Goal: Communication & Community: Answer question/provide support

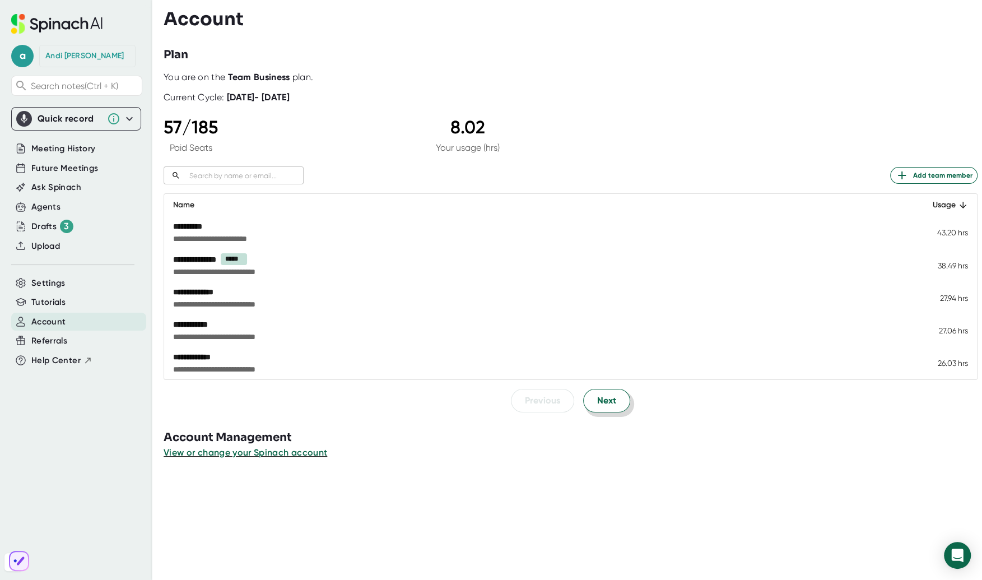
click at [597, 401] on span "Next" at bounding box center [606, 400] width 19 height 13
click at [608, 408] on button "Next" at bounding box center [606, 400] width 47 height 24
click at [607, 408] on button "Next" at bounding box center [606, 400] width 47 height 24
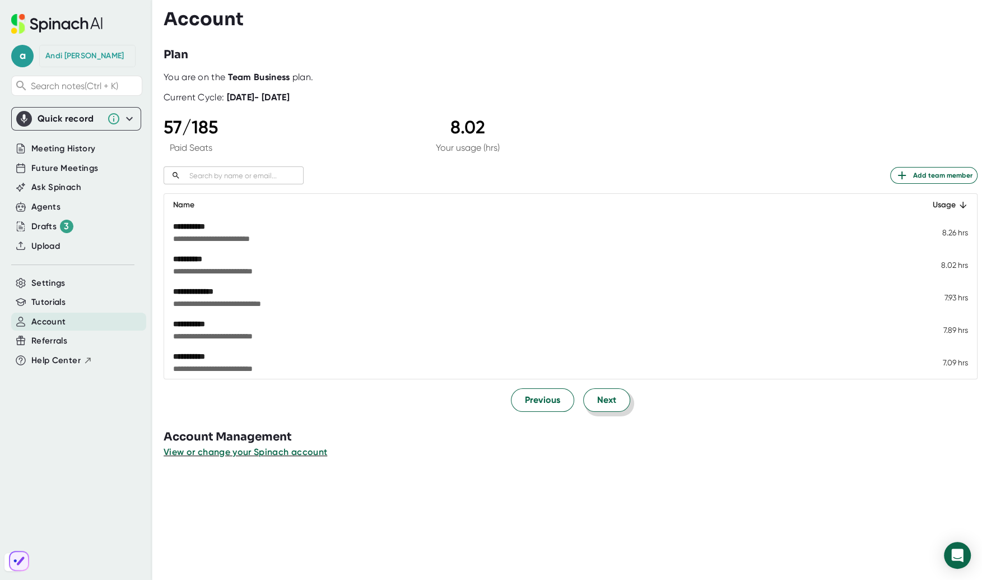
click at [607, 408] on button "Next" at bounding box center [606, 400] width 47 height 24
click at [550, 408] on button "Previous" at bounding box center [542, 400] width 63 height 24
click at [550, 408] on button "Previous" at bounding box center [542, 401] width 63 height 24
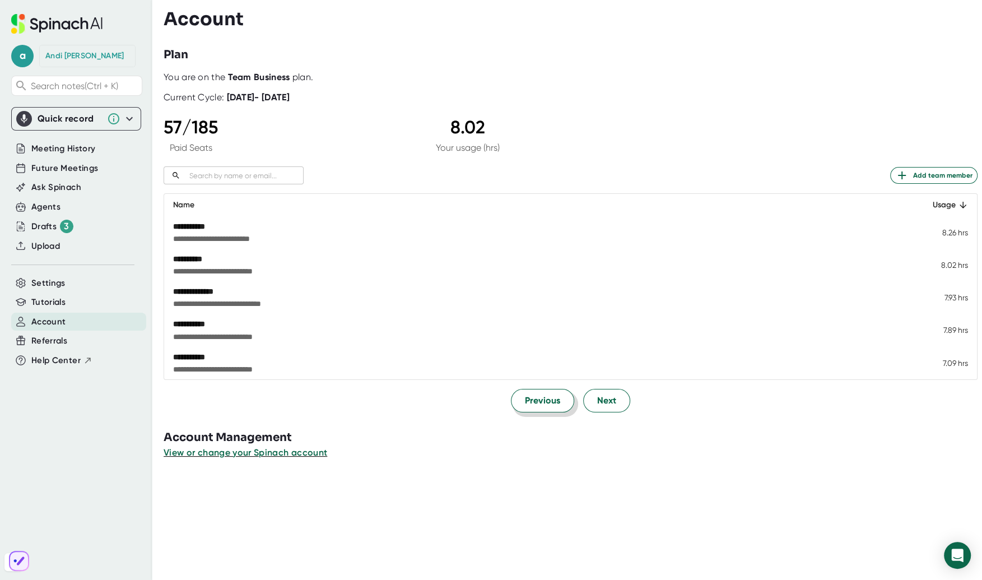
click at [550, 408] on button "Previous" at bounding box center [542, 401] width 63 height 24
click at [550, 408] on button "Previous" at bounding box center [542, 400] width 63 height 24
click at [607, 398] on span "Next" at bounding box center [606, 400] width 19 height 13
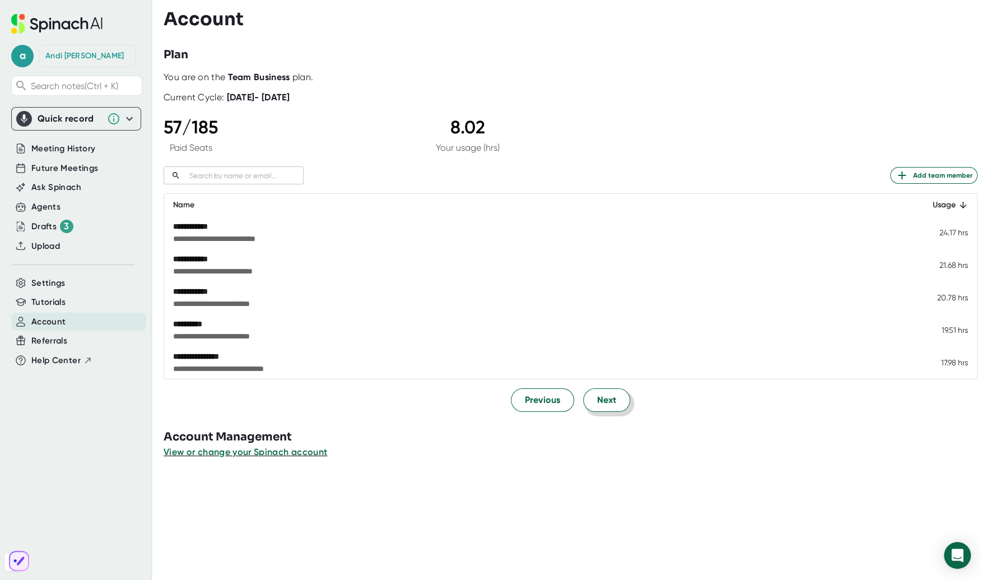
click at [607, 398] on span "Next" at bounding box center [606, 399] width 19 height 13
click at [607, 398] on span "Next" at bounding box center [606, 400] width 19 height 13
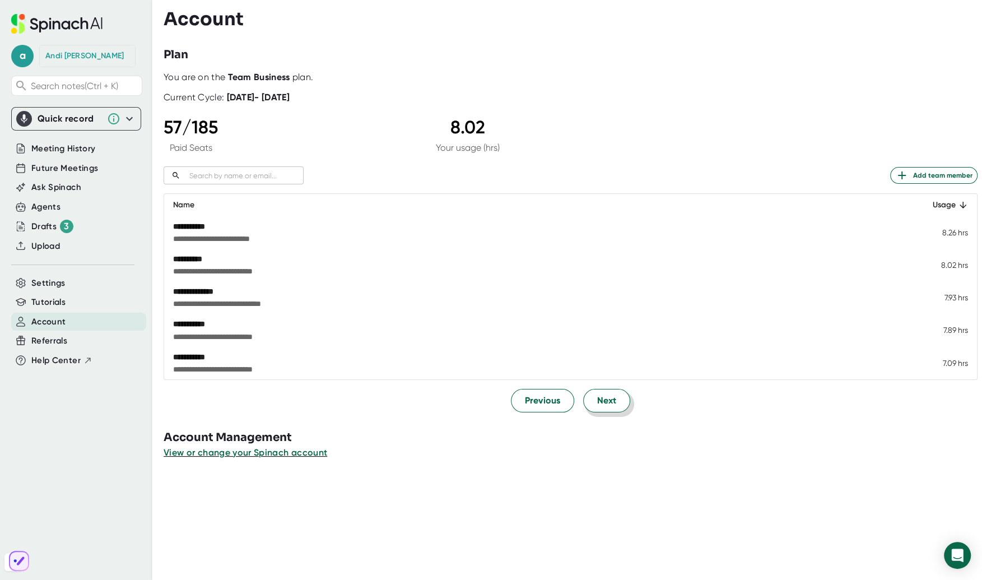
click at [607, 399] on span "Next" at bounding box center [606, 400] width 19 height 13
click at [607, 399] on span "Next" at bounding box center [606, 399] width 19 height 13
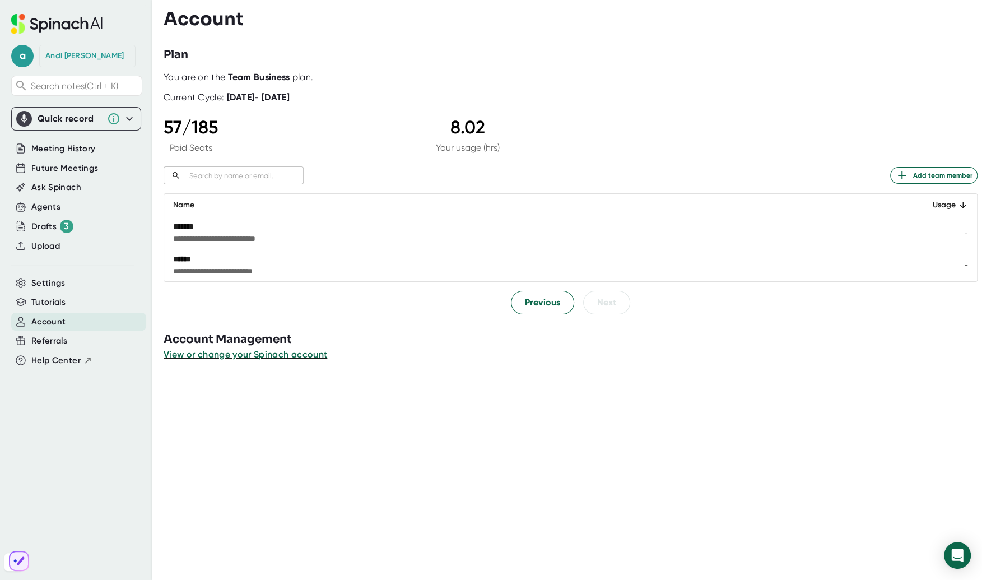
click at [607, 399] on div "**********" at bounding box center [573, 290] width 819 height 580
click at [535, 303] on span "Previous" at bounding box center [542, 302] width 35 height 13
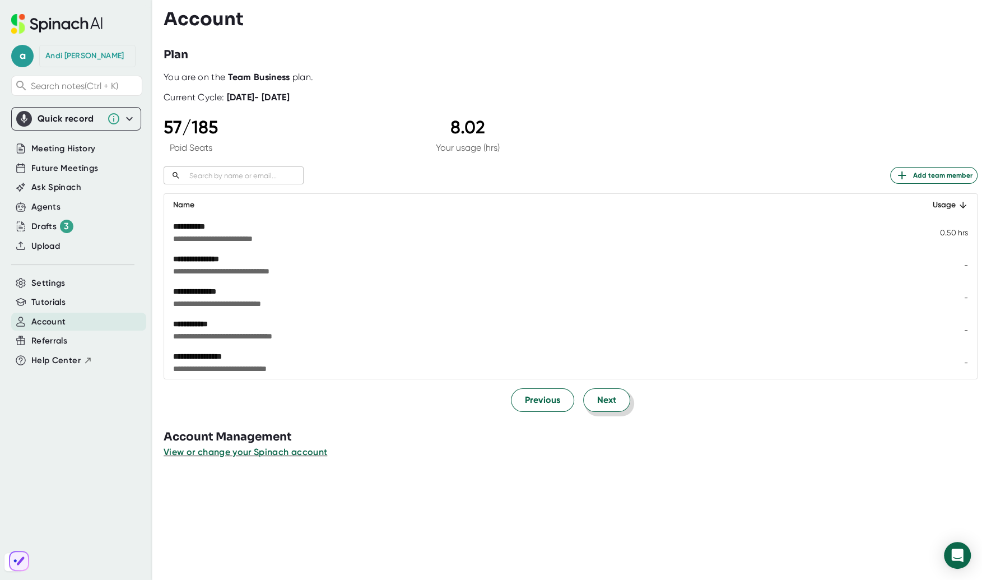
click at [620, 397] on button "Next" at bounding box center [606, 400] width 47 height 24
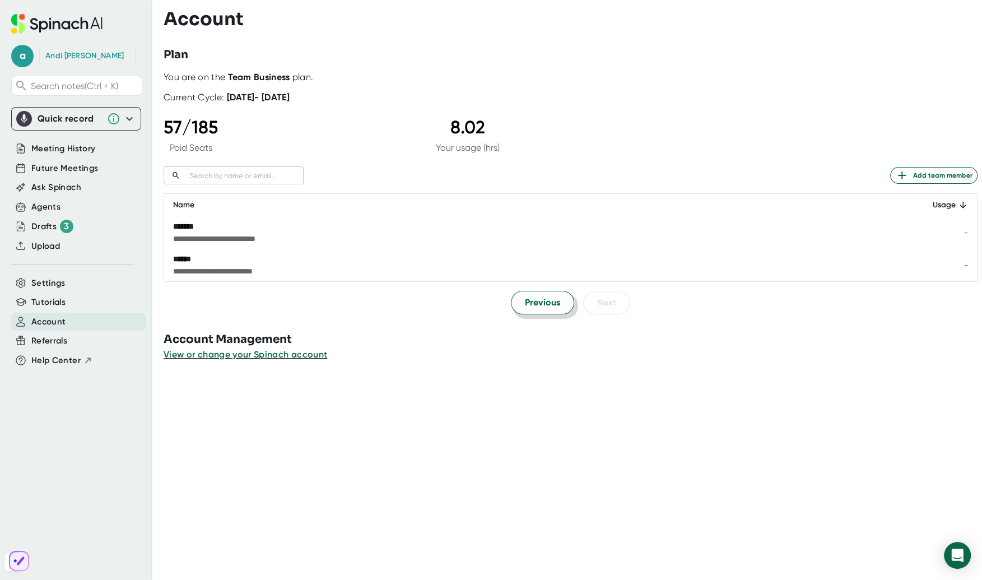
click at [537, 301] on span "Previous" at bounding box center [542, 302] width 35 height 13
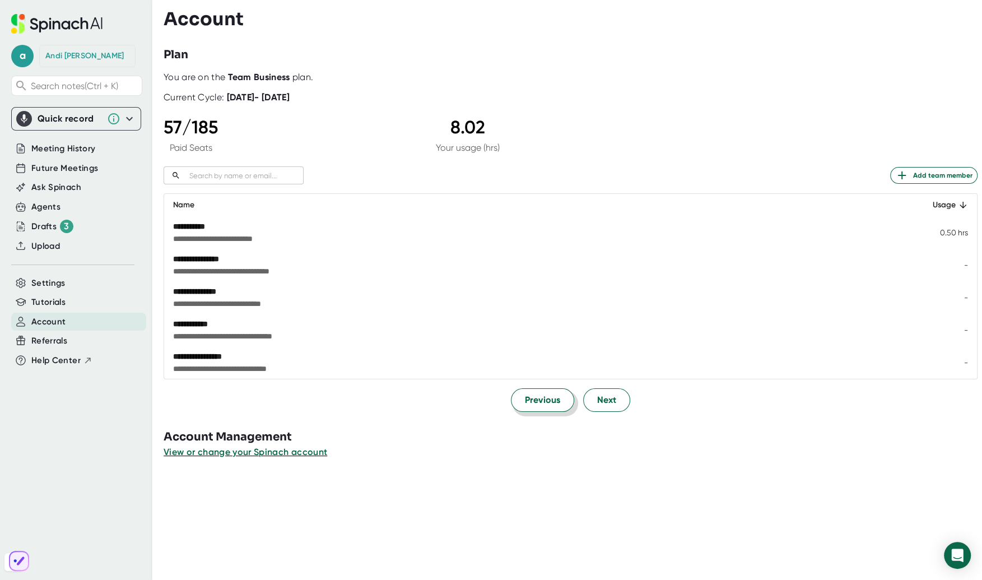
click at [540, 399] on span "Previous" at bounding box center [542, 399] width 35 height 13
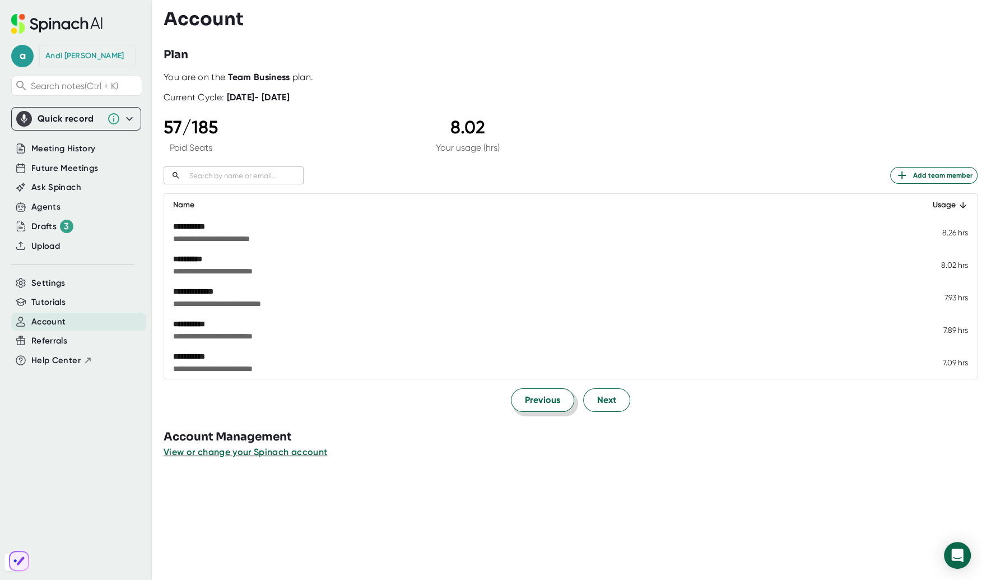
click at [540, 399] on span "Previous" at bounding box center [542, 399] width 35 height 13
click at [605, 399] on span "Next" at bounding box center [606, 399] width 19 height 13
click at [545, 404] on span "Previous" at bounding box center [542, 399] width 35 height 13
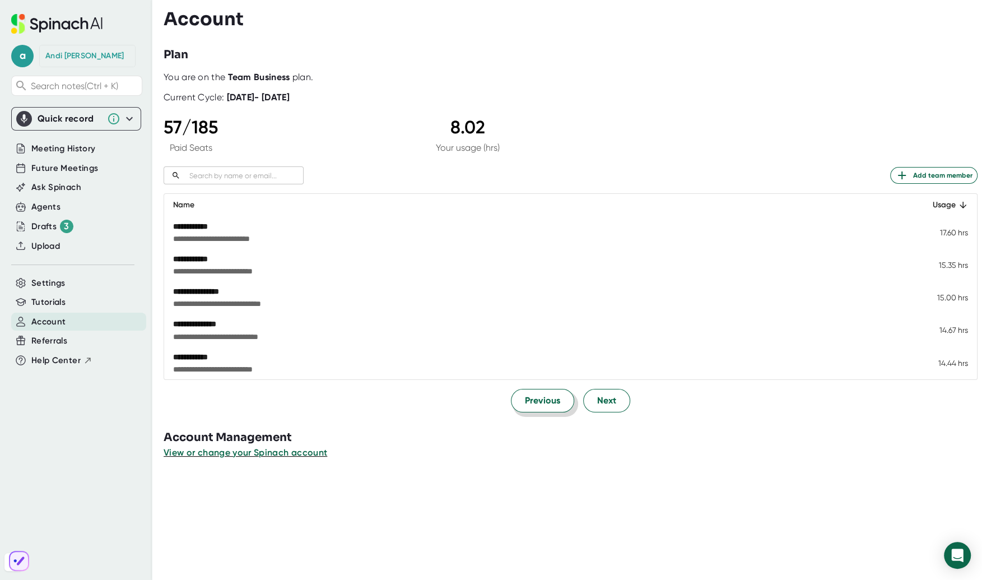
click at [545, 404] on span "Previous" at bounding box center [542, 400] width 35 height 13
click at [668, 55] on div "Plan" at bounding box center [573, 55] width 819 height 17
click at [33, 205] on div "Agents" at bounding box center [45, 207] width 29 height 13
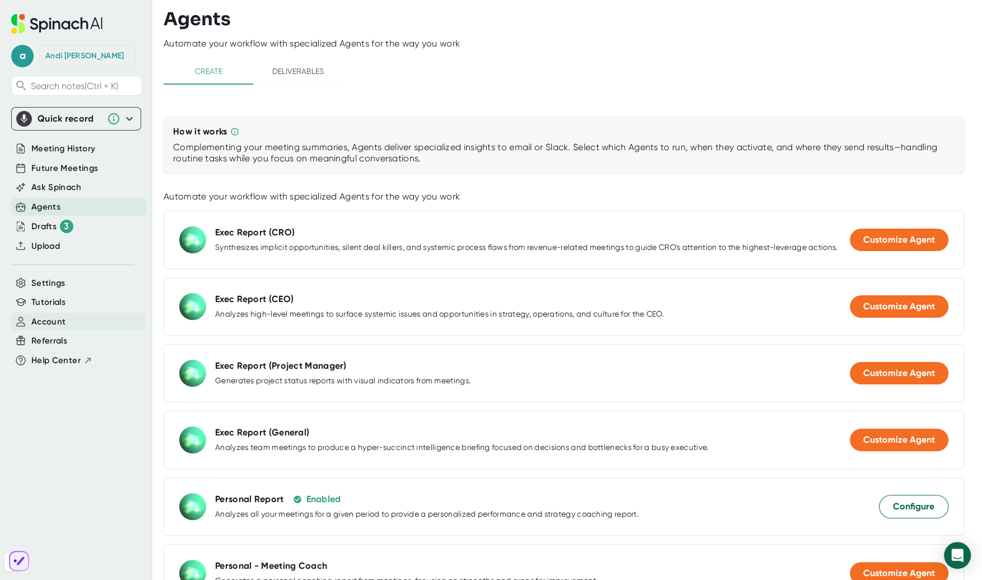
click at [46, 322] on span "Account" at bounding box center [48, 321] width 34 height 13
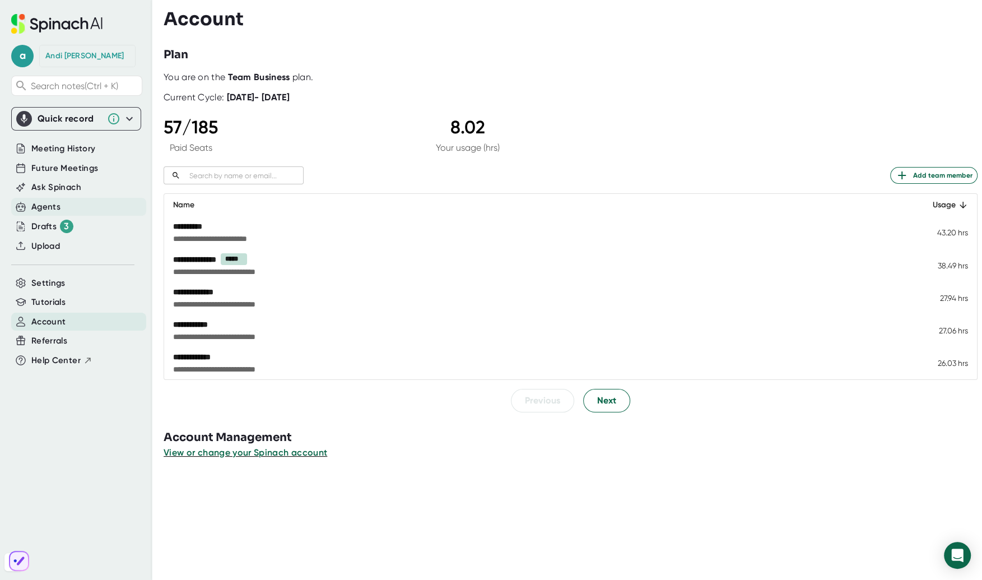
drag, startPoint x: 41, startPoint y: 203, endPoint x: 8, endPoint y: 223, distance: 38.7
click at [41, 203] on div "Agents" at bounding box center [45, 207] width 29 height 13
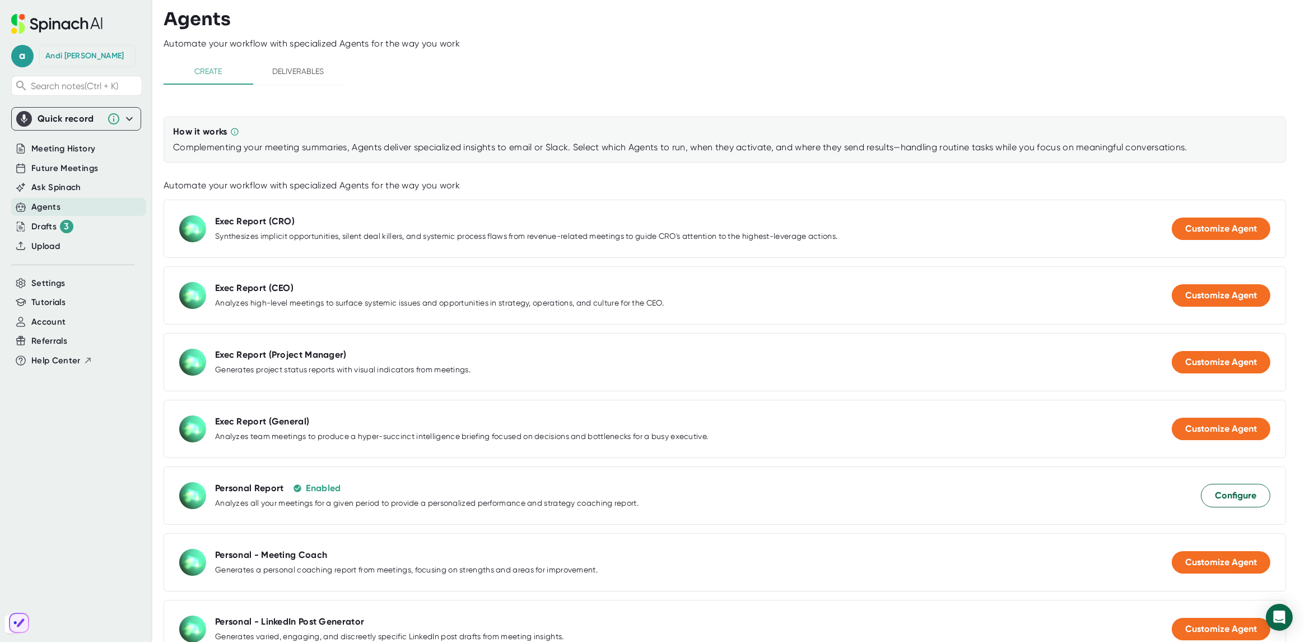
click at [287, 72] on span "Deliverables" at bounding box center [298, 71] width 76 height 14
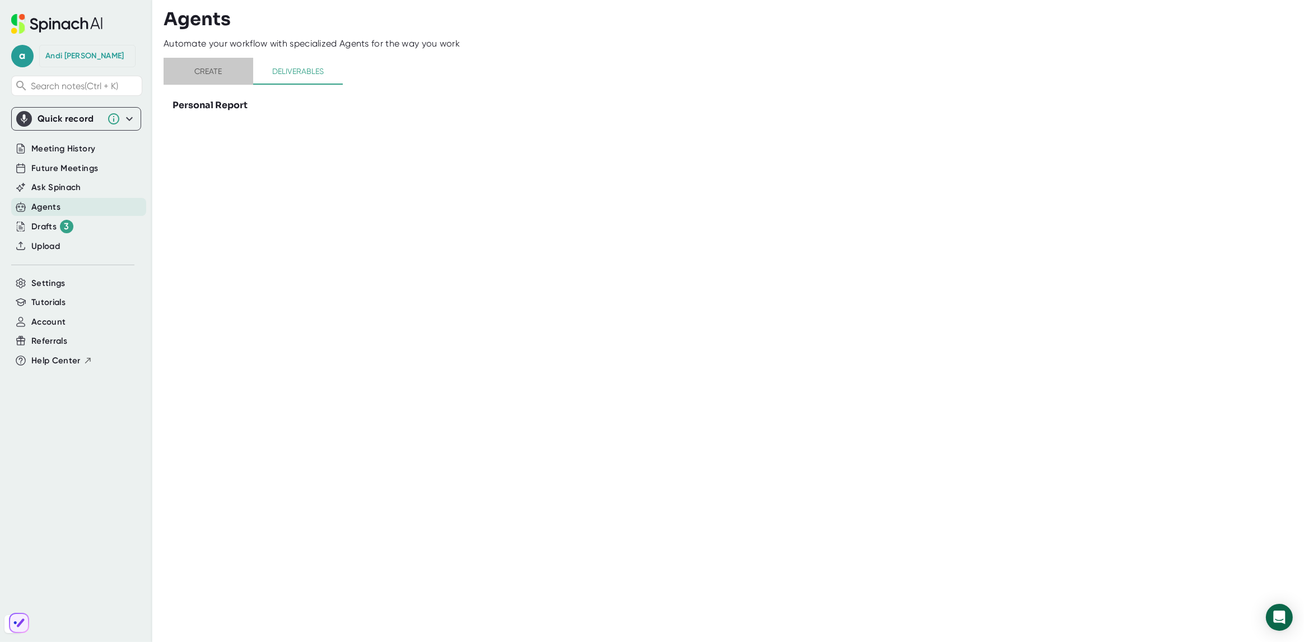
click at [217, 72] on span "Create" at bounding box center [208, 71] width 76 height 14
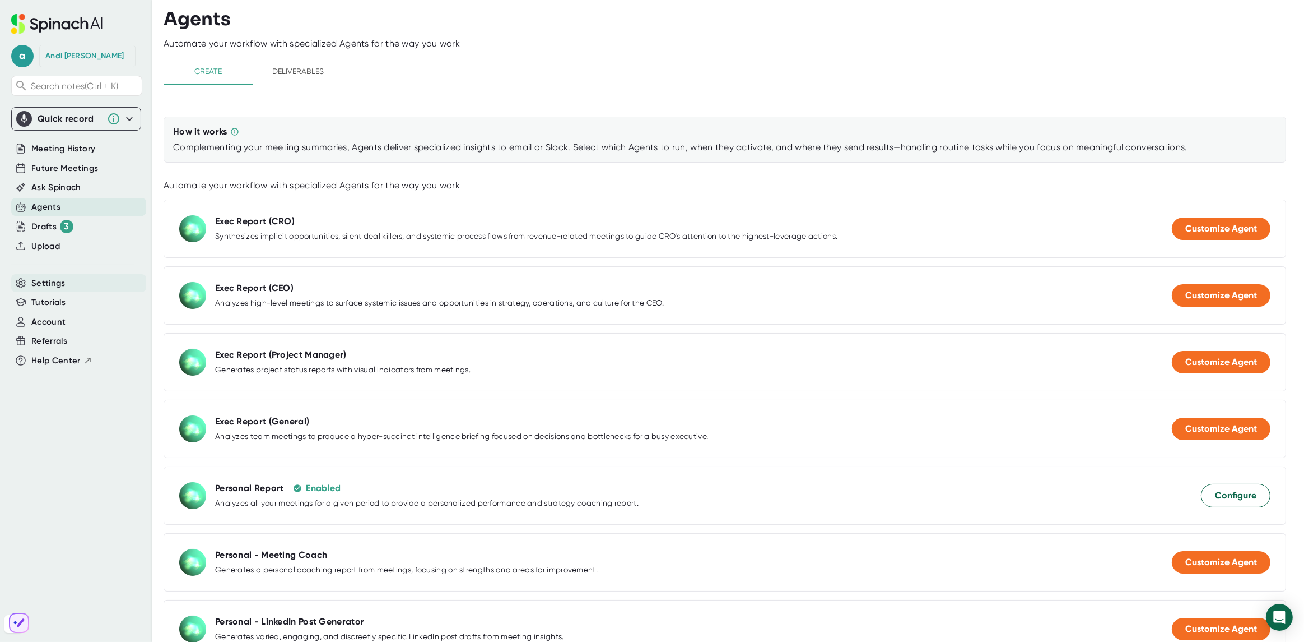
click at [60, 280] on span "Settings" at bounding box center [48, 283] width 34 height 13
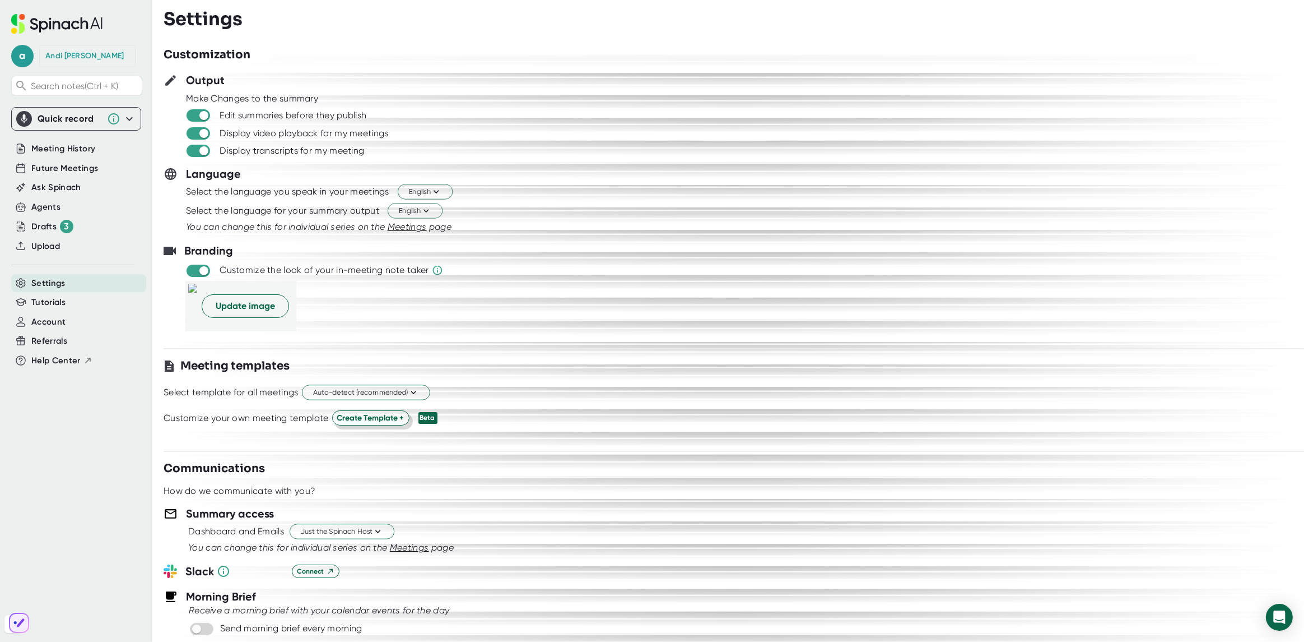
click at [397, 419] on span "Create Template +" at bounding box center [370, 418] width 67 height 12
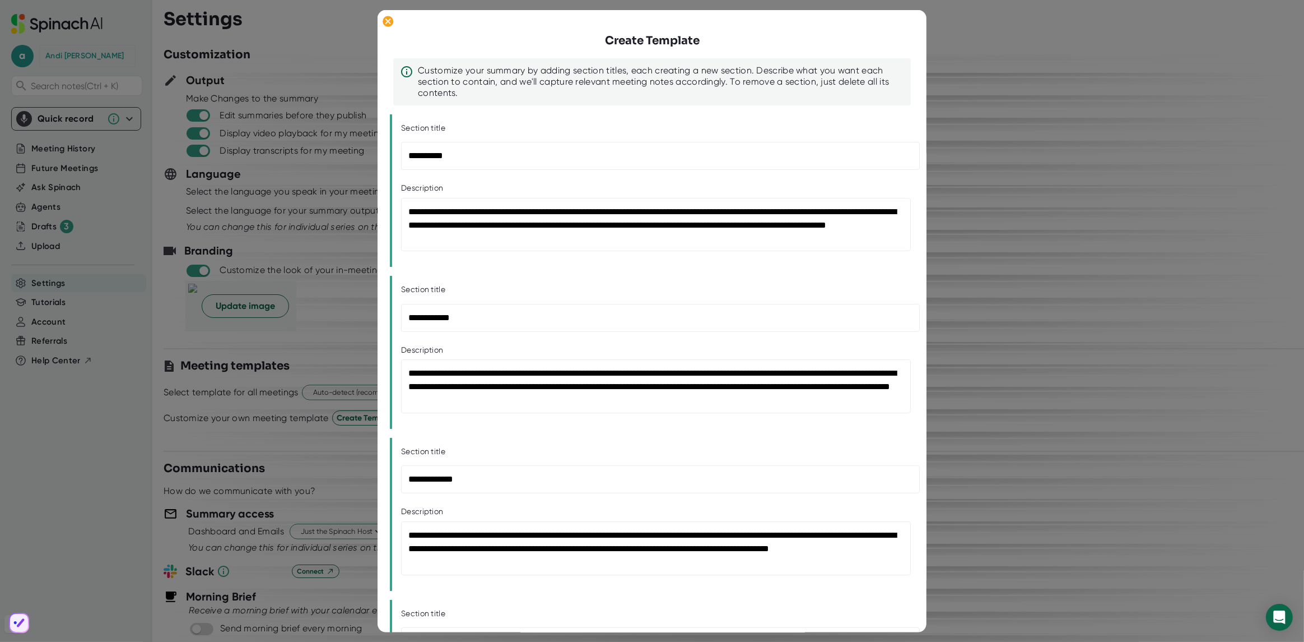
click at [972, 338] on div at bounding box center [652, 321] width 1304 height 642
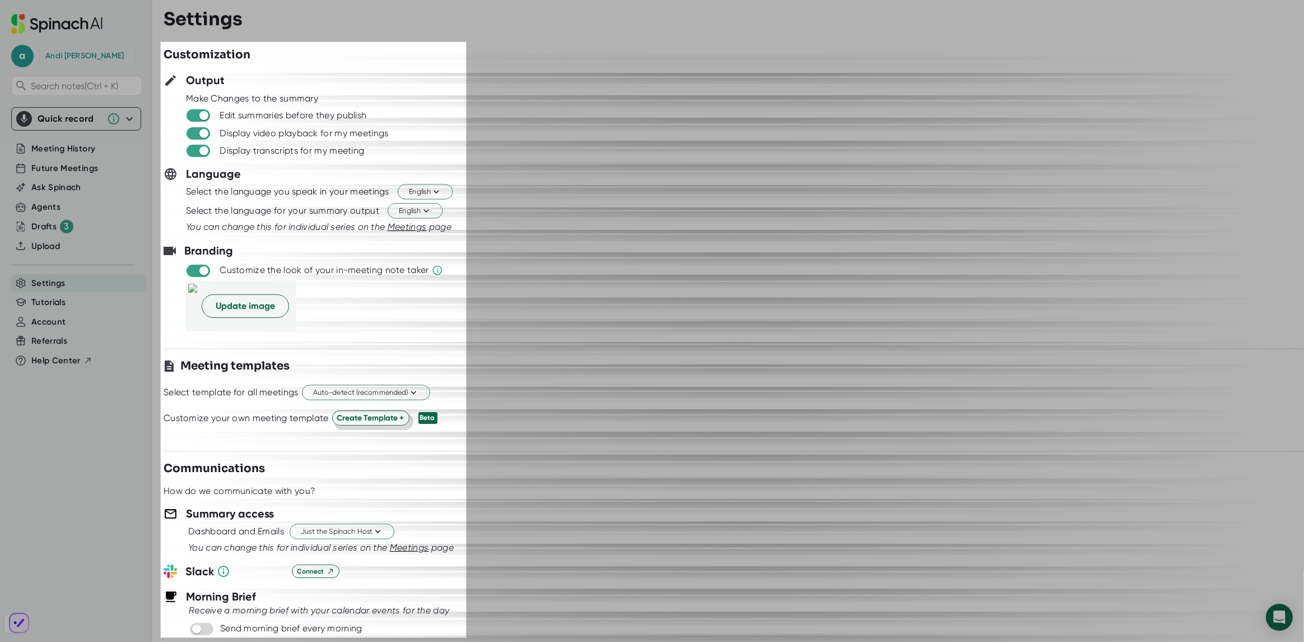
drag, startPoint x: 161, startPoint y: 42, endPoint x: 466, endPoint y: 637, distance: 668.8
click at [466, 579] on div "545 X 1062" at bounding box center [652, 321] width 1304 height 642
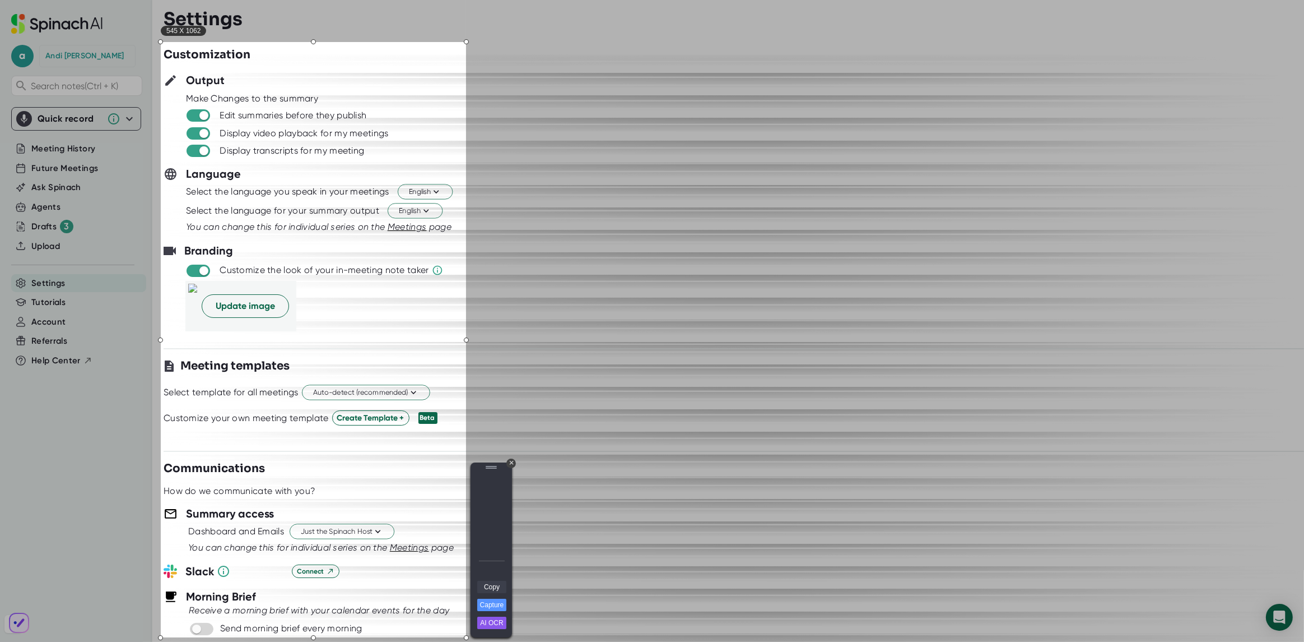
click at [496, 579] on link "Copy" at bounding box center [491, 586] width 29 height 12
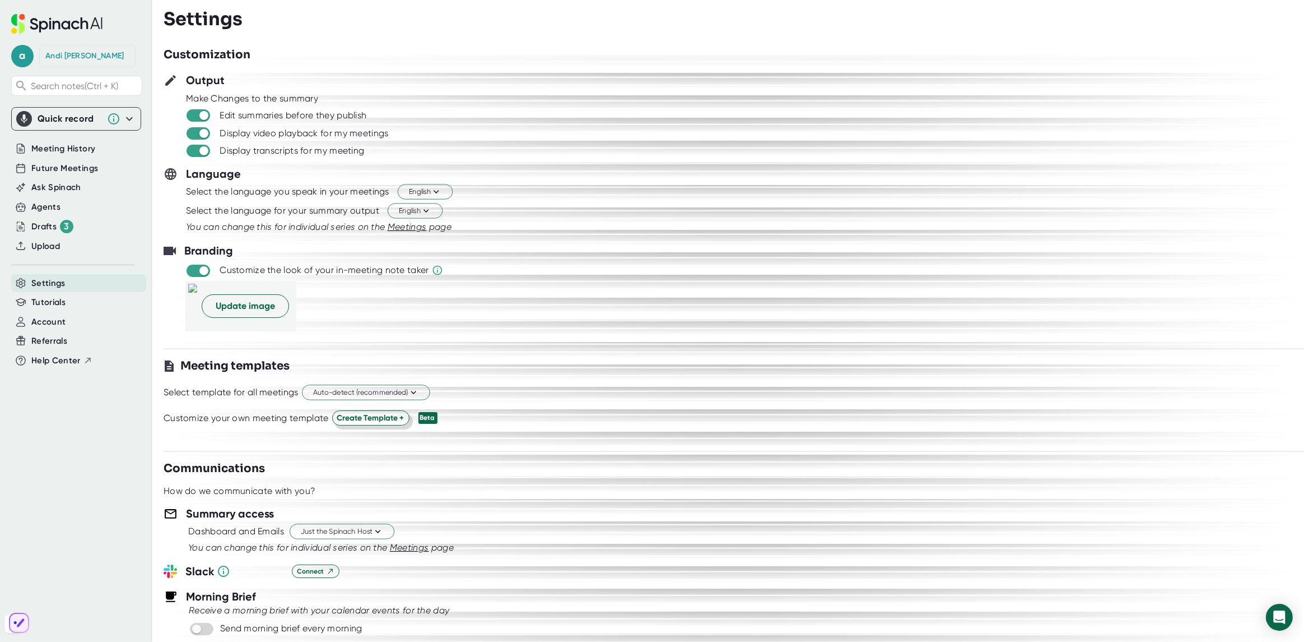
click at [370, 413] on span "Create Template +" at bounding box center [370, 418] width 67 height 12
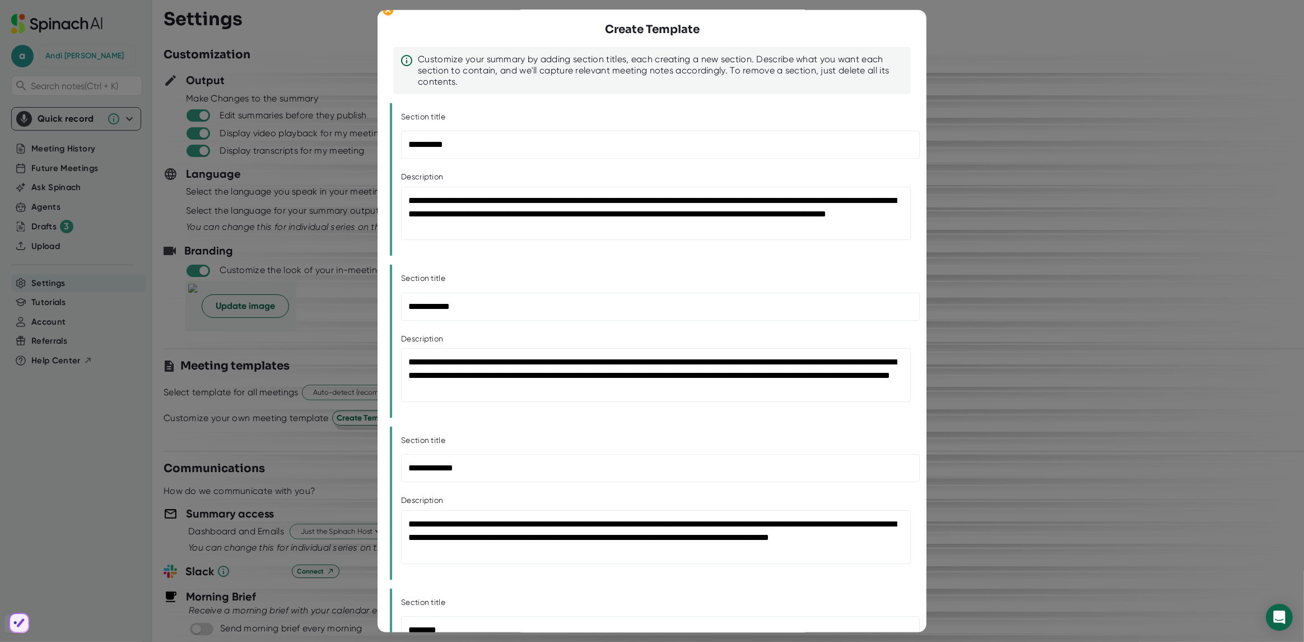
scroll to position [12, 0]
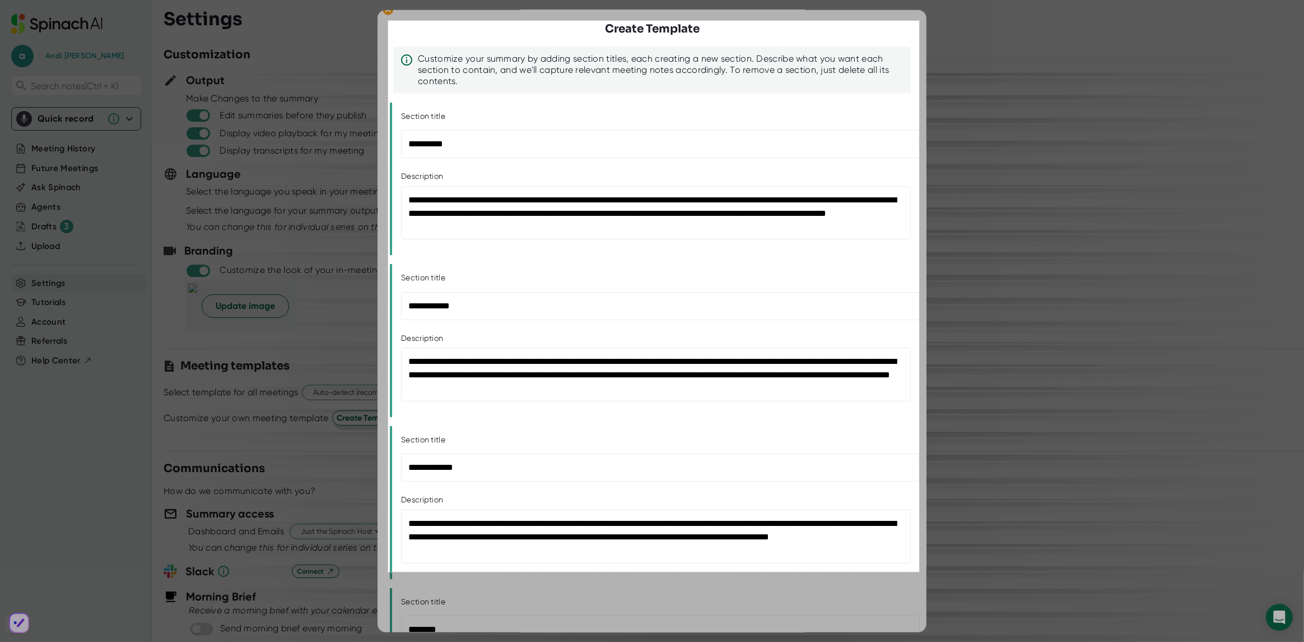
drag, startPoint x: 388, startPoint y: 21, endPoint x: 919, endPoint y: 572, distance: 765.2
click at [919, 572] on div "948 X 983" at bounding box center [652, 321] width 1304 height 642
click at [953, 523] on link "Copy" at bounding box center [945, 521] width 29 height 12
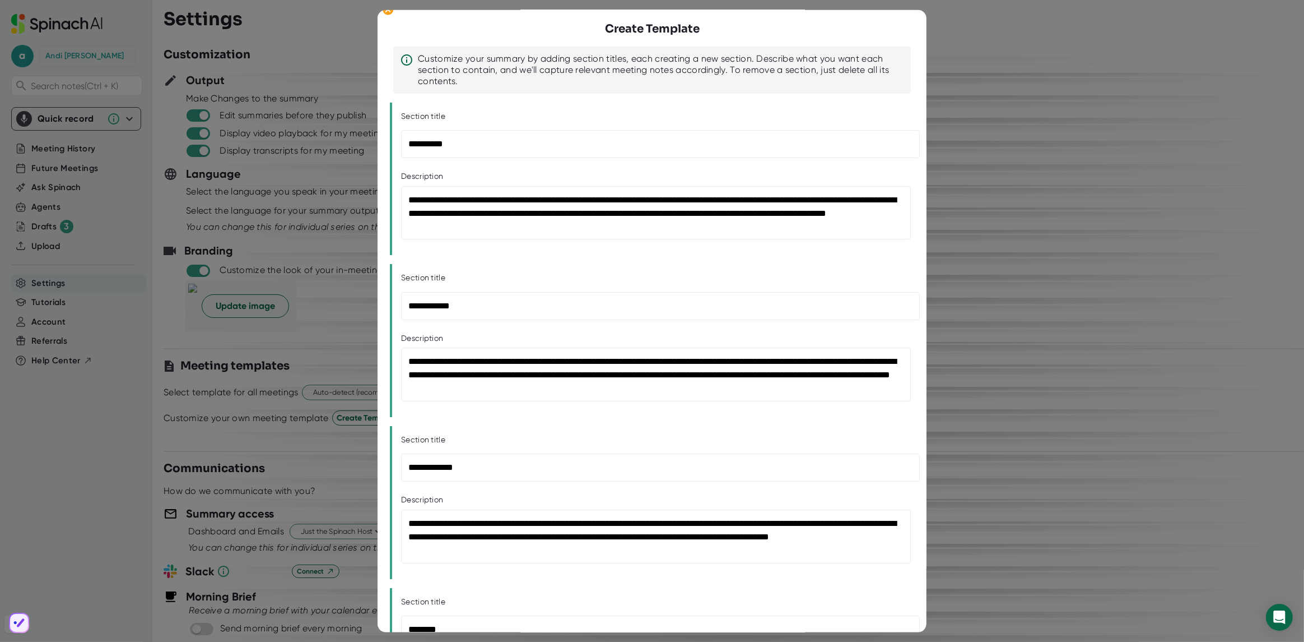
click at [961, 221] on div at bounding box center [652, 321] width 1304 height 642
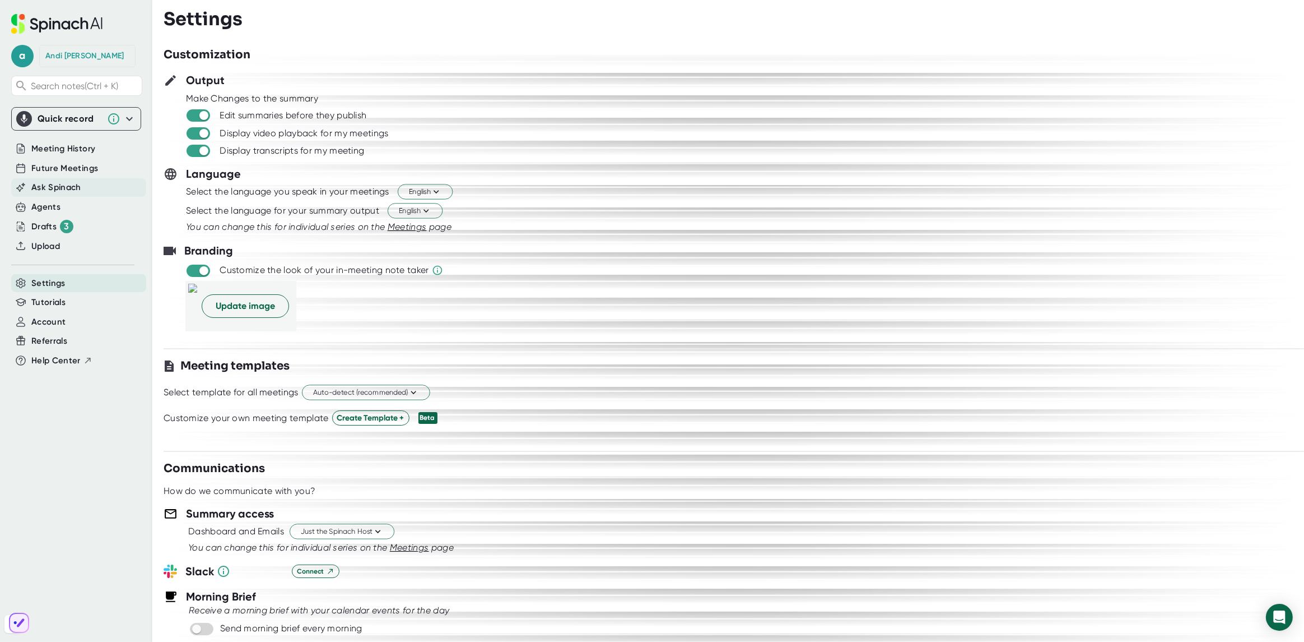
click at [55, 186] on span "Ask Spinach" at bounding box center [56, 187] width 50 height 13
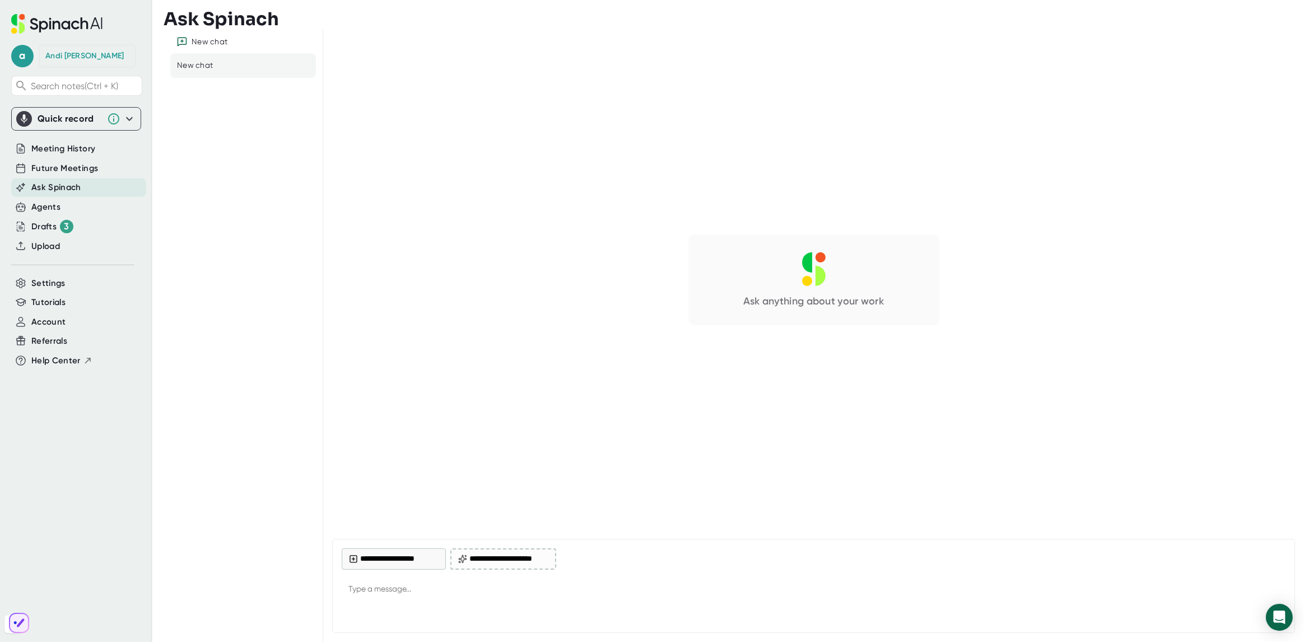
type textarea "x"
click at [428, 579] on textarea at bounding box center [814, 589] width 944 height 27
type textarea "H"
type textarea "x"
type textarea "Ho"
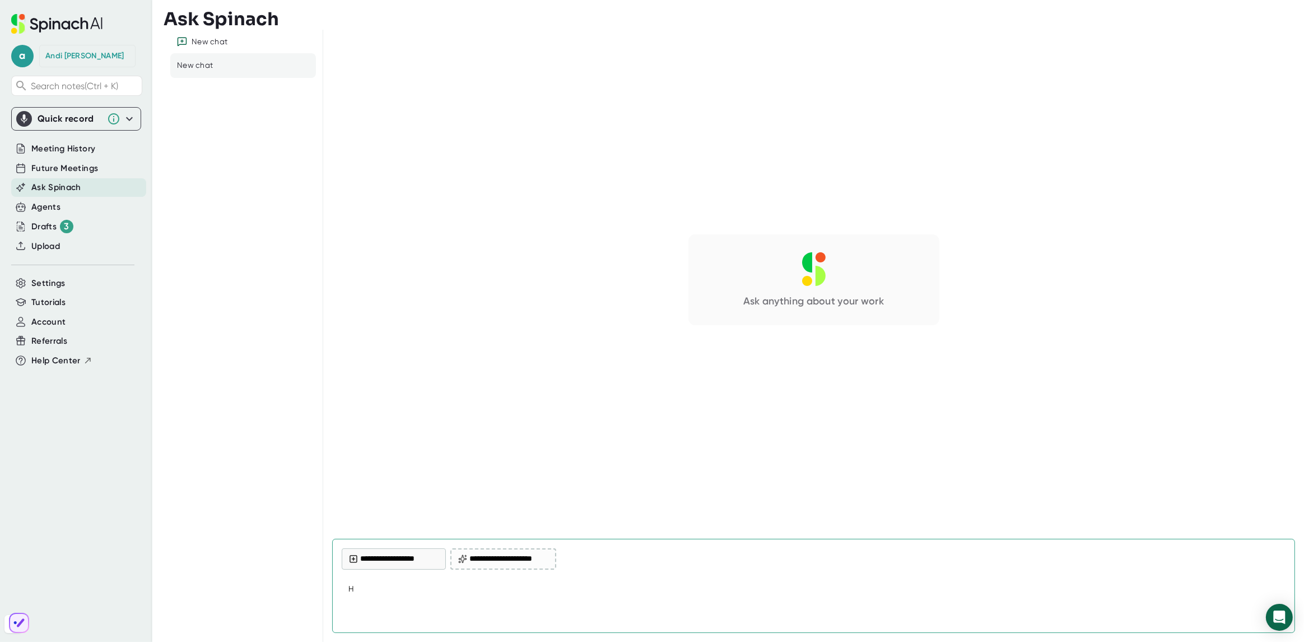
type textarea "x"
type textarea "How"
type textarea "x"
type textarea "How"
type textarea "x"
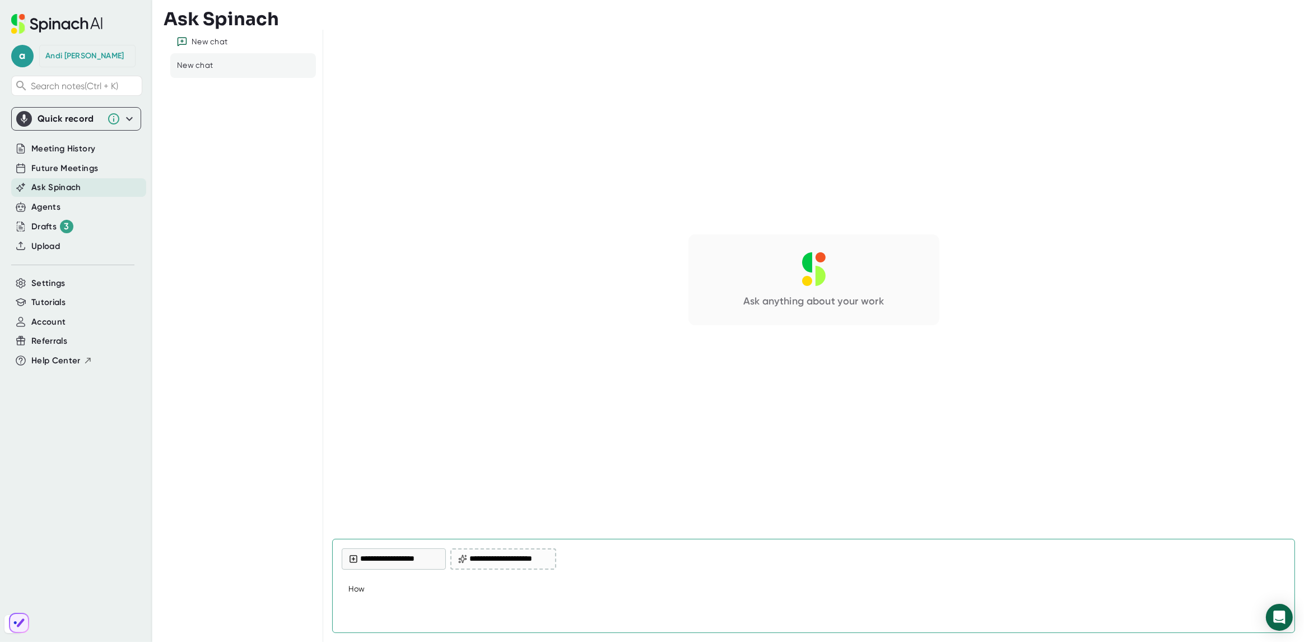
type textarea "How c"
type textarea "x"
type textarea "How ca"
type textarea "x"
type textarea "How can"
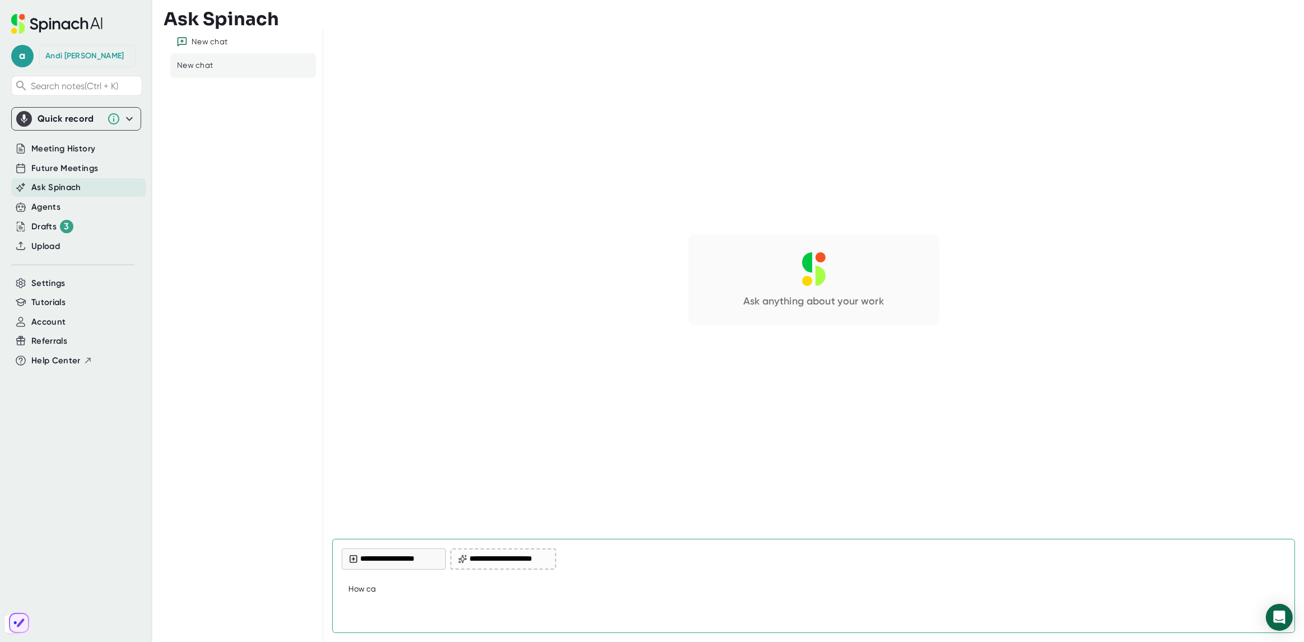
type textarea "x"
type textarea "How can"
type textarea "x"
type textarea "How can y"
type textarea "x"
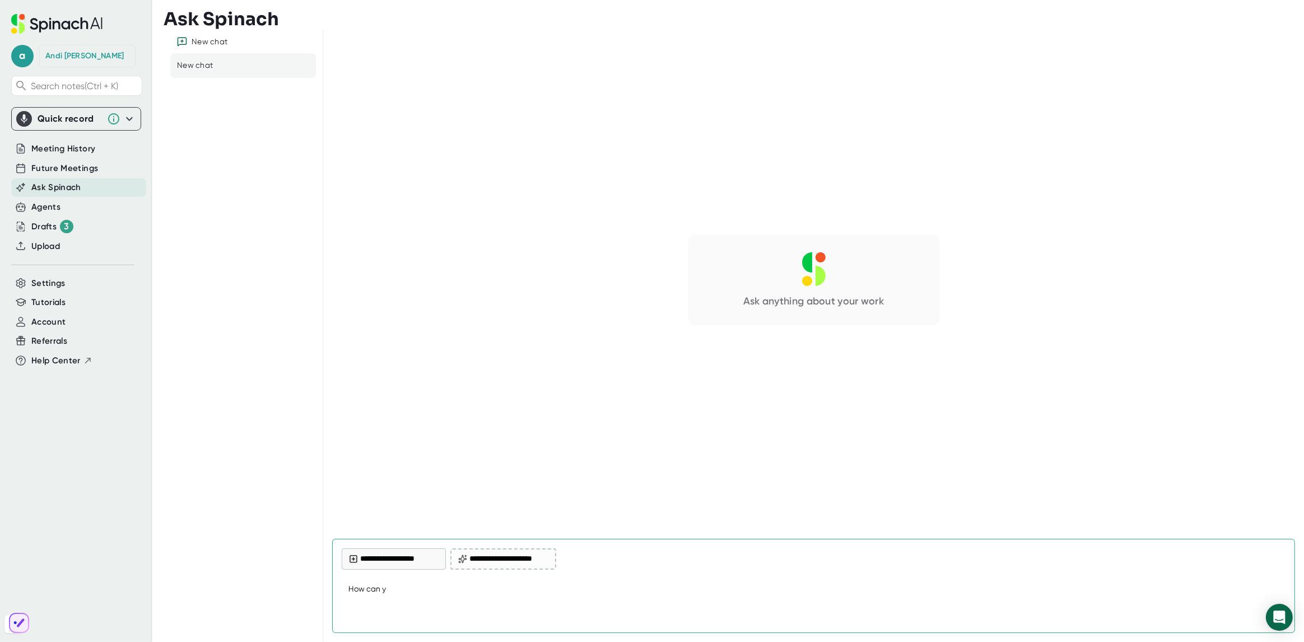
type textarea "How can yo"
type textarea "x"
type textarea "How can you"
type textarea "x"
type textarea "How can yous"
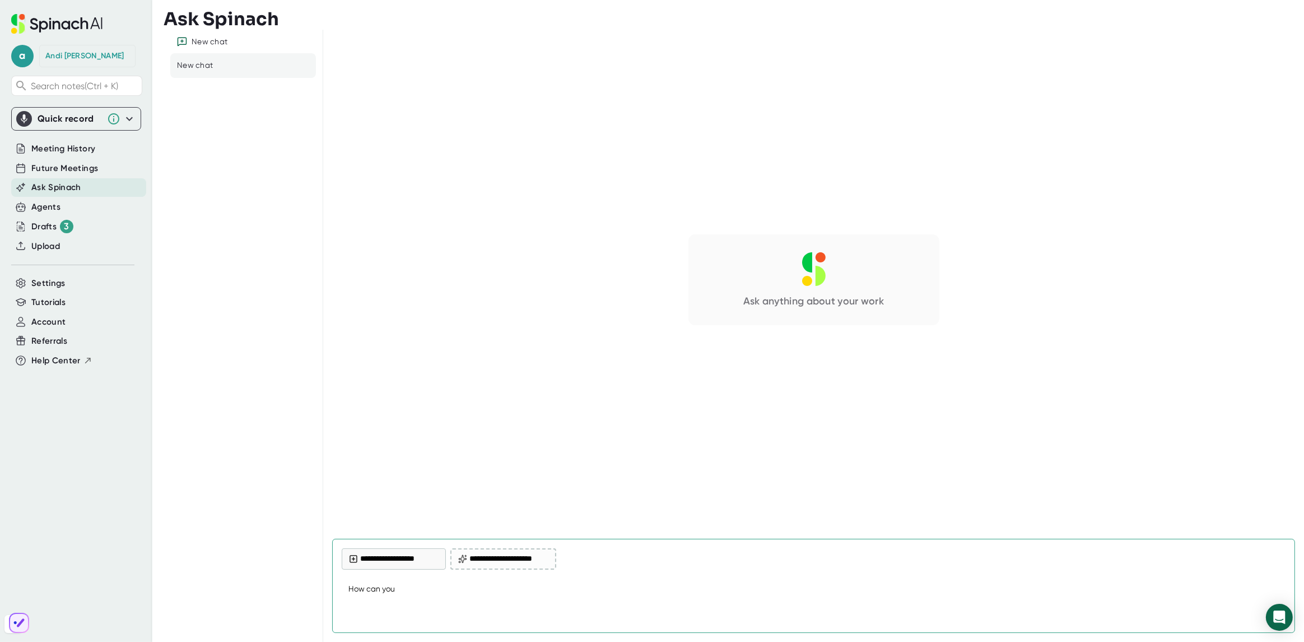
type textarea "x"
type textarea "How can yous"
type textarea "x"
type textarea "How can yous u"
type textarea "x"
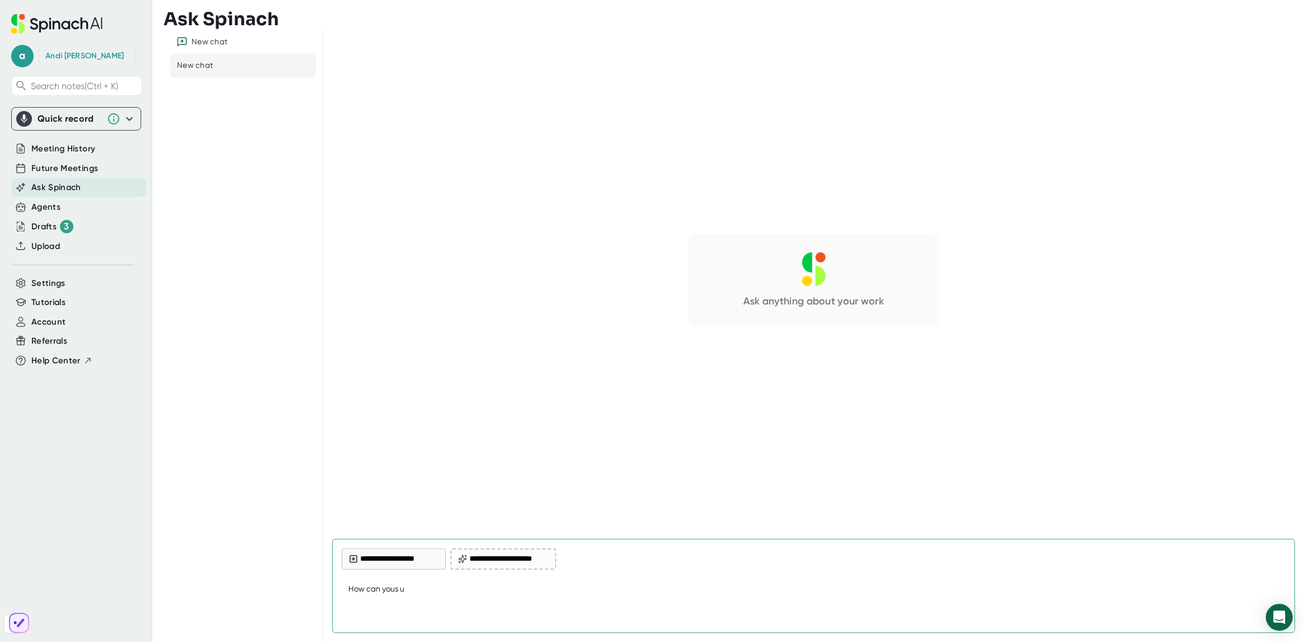
type textarea "How can yous up"
type textarea "x"
type textarea "How can yous upp"
type textarea "x"
type textarea "How can yous uppo"
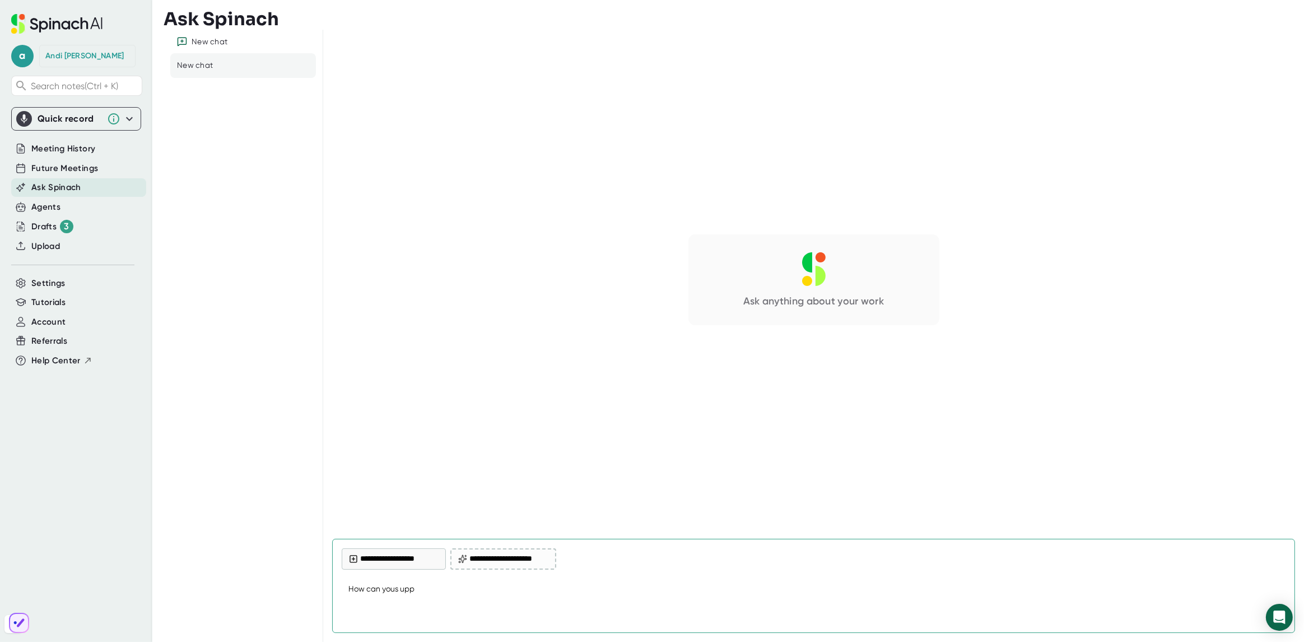
type textarea "x"
type textarea "How can yous uppor"
type textarea "x"
type textarea "How can yous uppo"
type textarea "x"
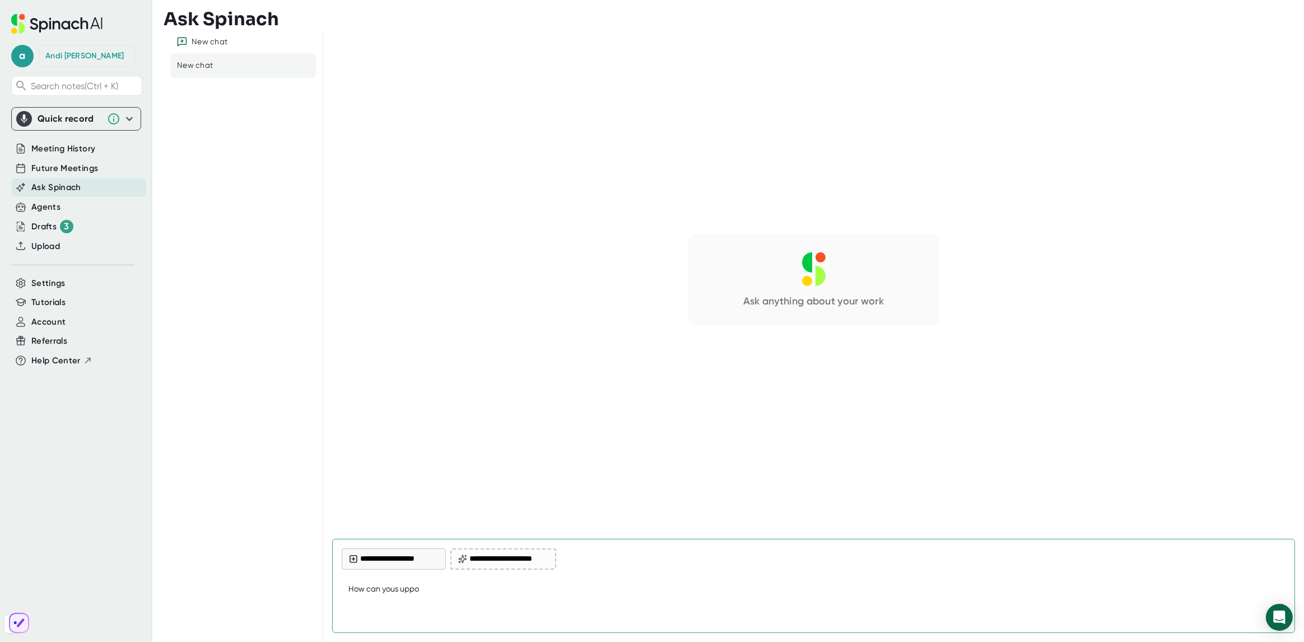
type textarea "How can yous upp"
type textarea "x"
type textarea "How can yous up"
type textarea "x"
type textarea "How can yous u"
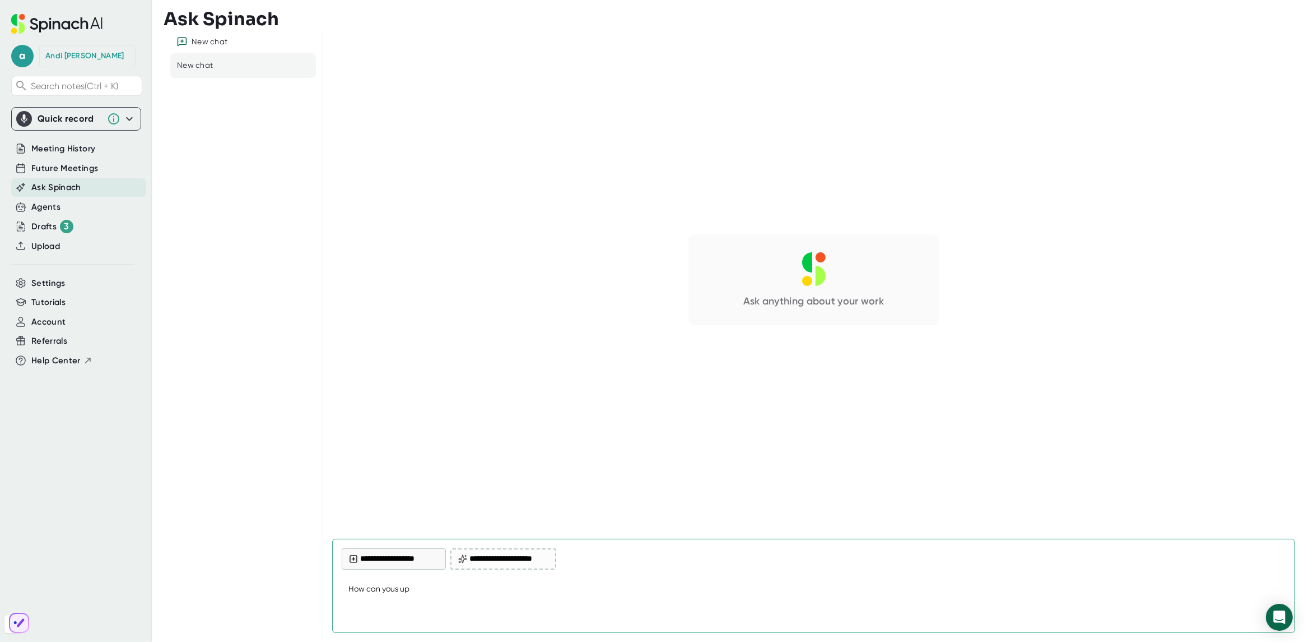
type textarea "x"
type textarea "How can yous"
type textarea "x"
type textarea "How can yous"
type textarea "x"
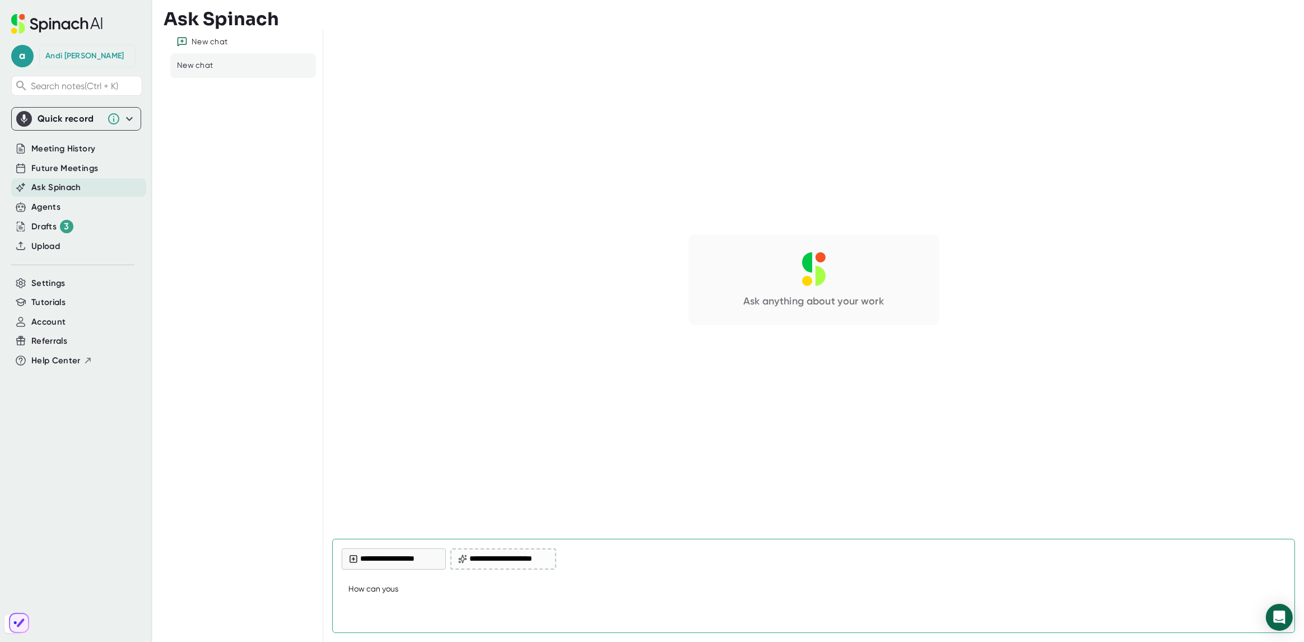
type textarea "How can you"
type textarea "x"
type textarea "How can you"
type textarea "x"
type textarea "How can you s"
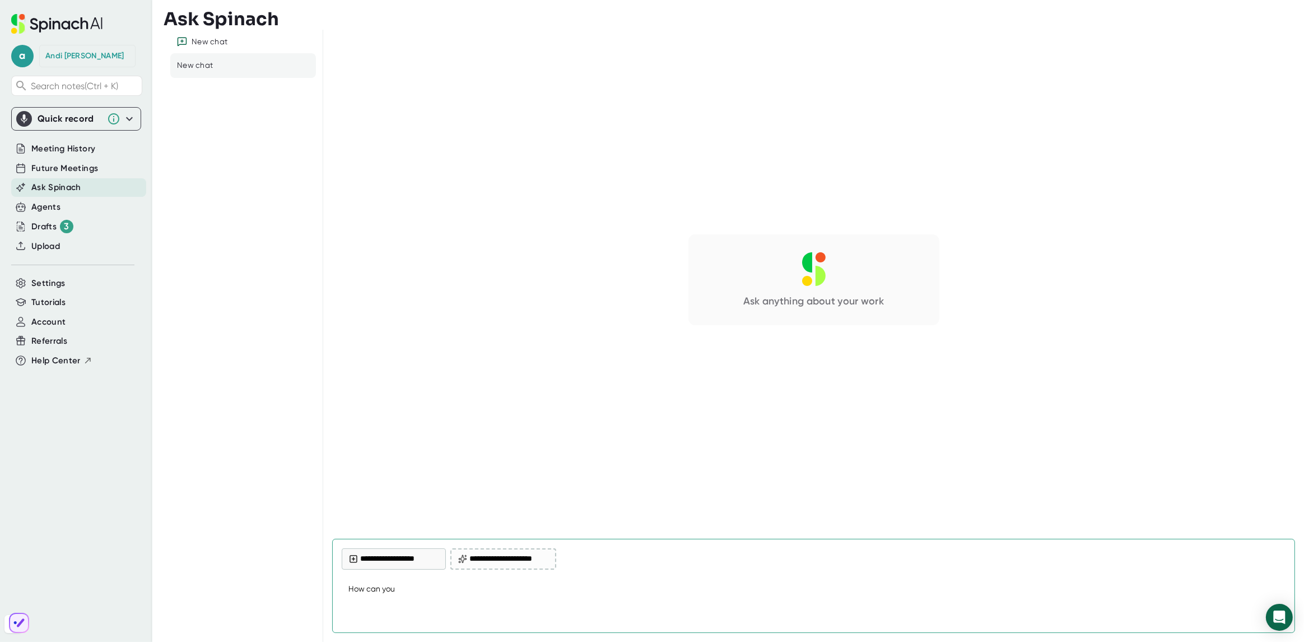
type textarea "x"
type textarea "How can you su"
type textarea "x"
type textarea "How can you sup"
type textarea "x"
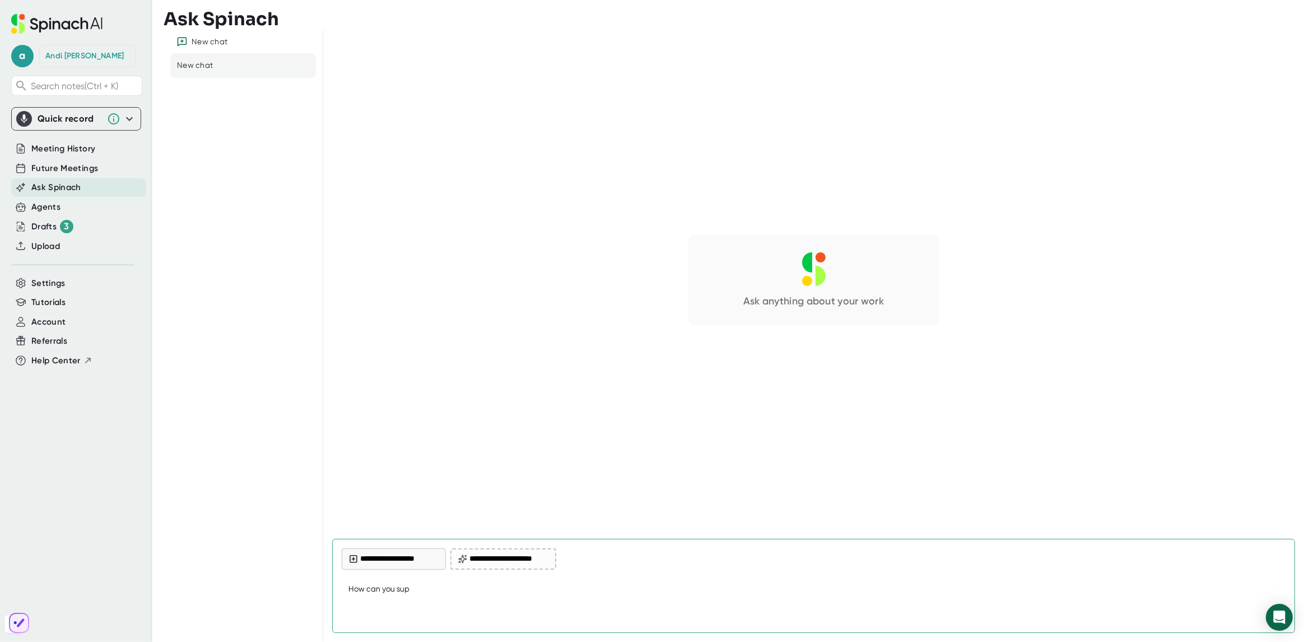
type textarea "How can you supp"
type textarea "x"
type textarea "How can you suppo"
type textarea "x"
type textarea "How can you suppor"
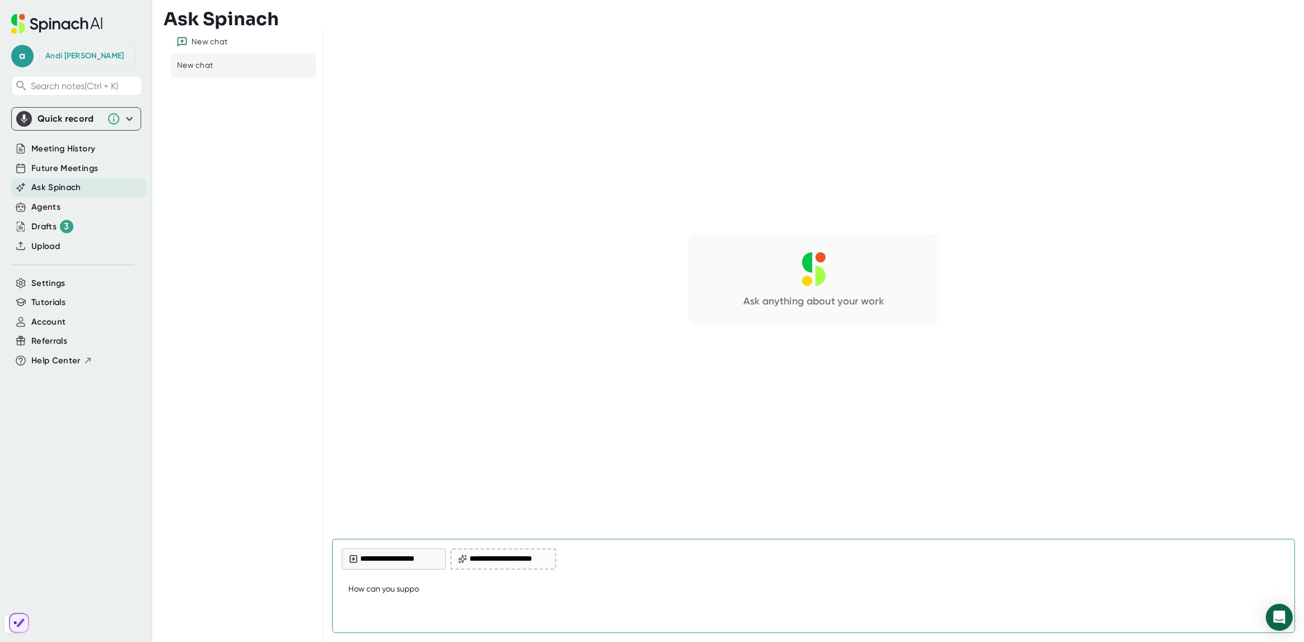
type textarea "x"
type textarea "How can you support"
type textarea "x"
type textarea "How can you support"
type textarea "x"
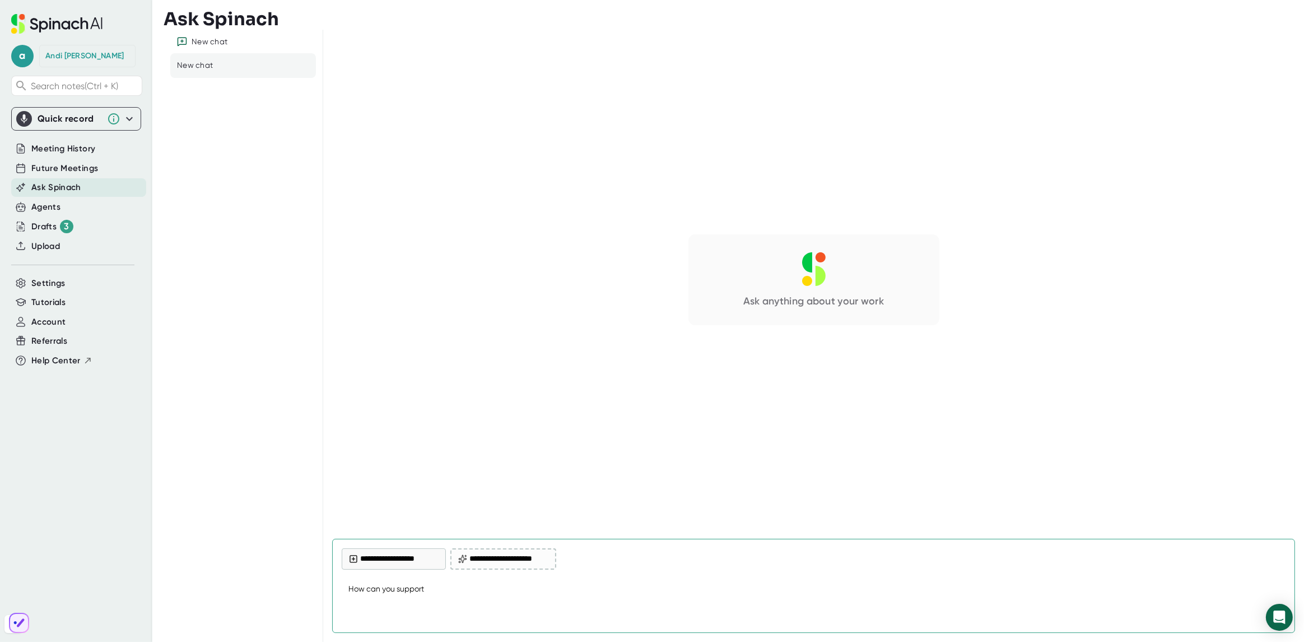
type textarea "How can you support s"
type textarea "x"
type textarea "How can you support sa"
type textarea "x"
type textarea "How can you support [PERSON_NAME]"
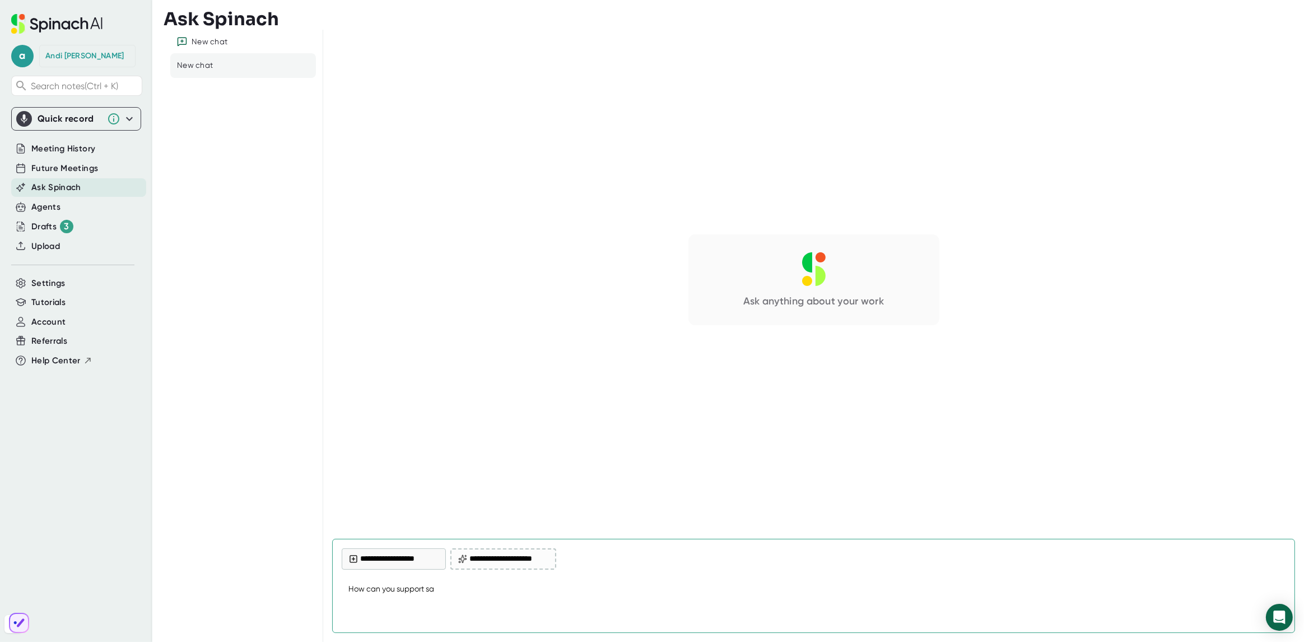
type textarea "x"
type textarea "How can you support sale"
type textarea "x"
type textarea "How can you support sales"
type textarea "x"
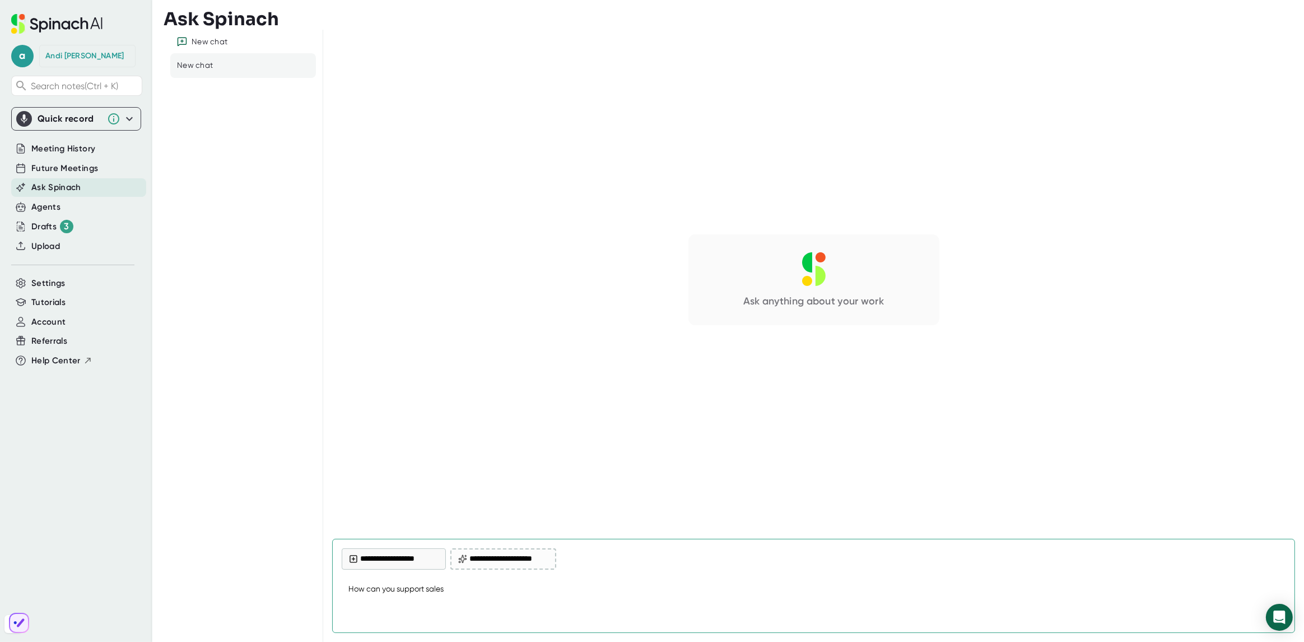
type textarea "How can you support sales"
type textarea "x"
type textarea "How can you support sales c"
type textarea "x"
type textarea "How can you support sales co"
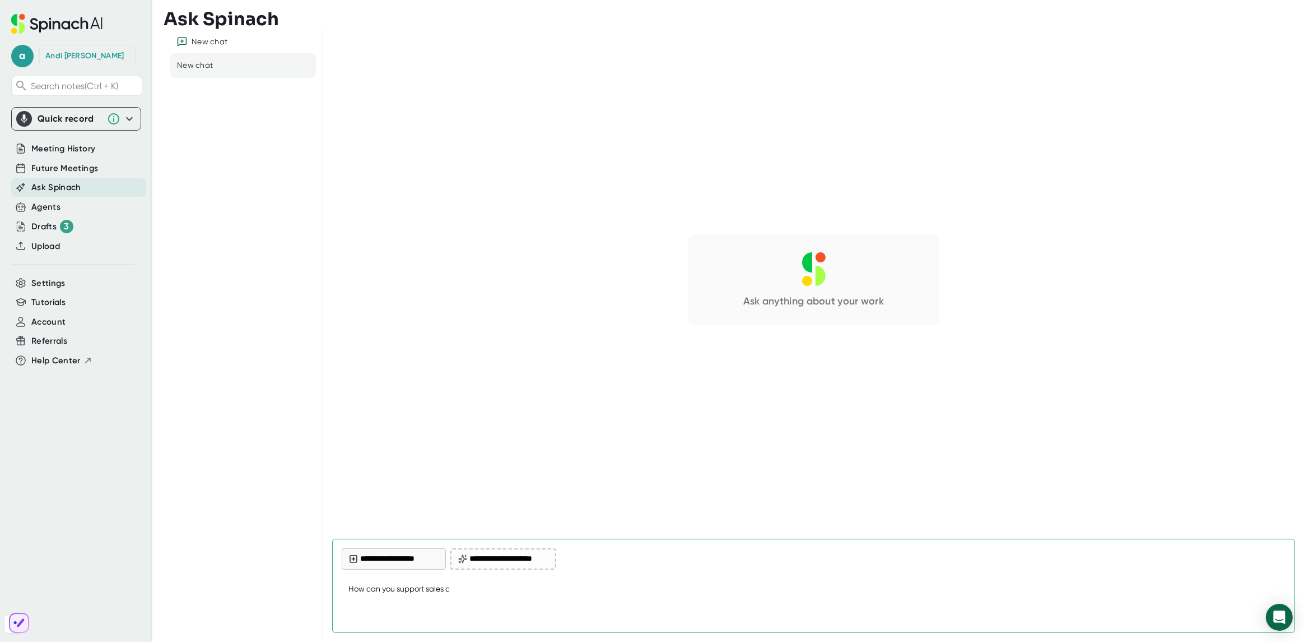
type textarea "x"
type textarea "How can you support sales con"
type textarea "x"
type textarea "How can you support sales conv"
type textarea "x"
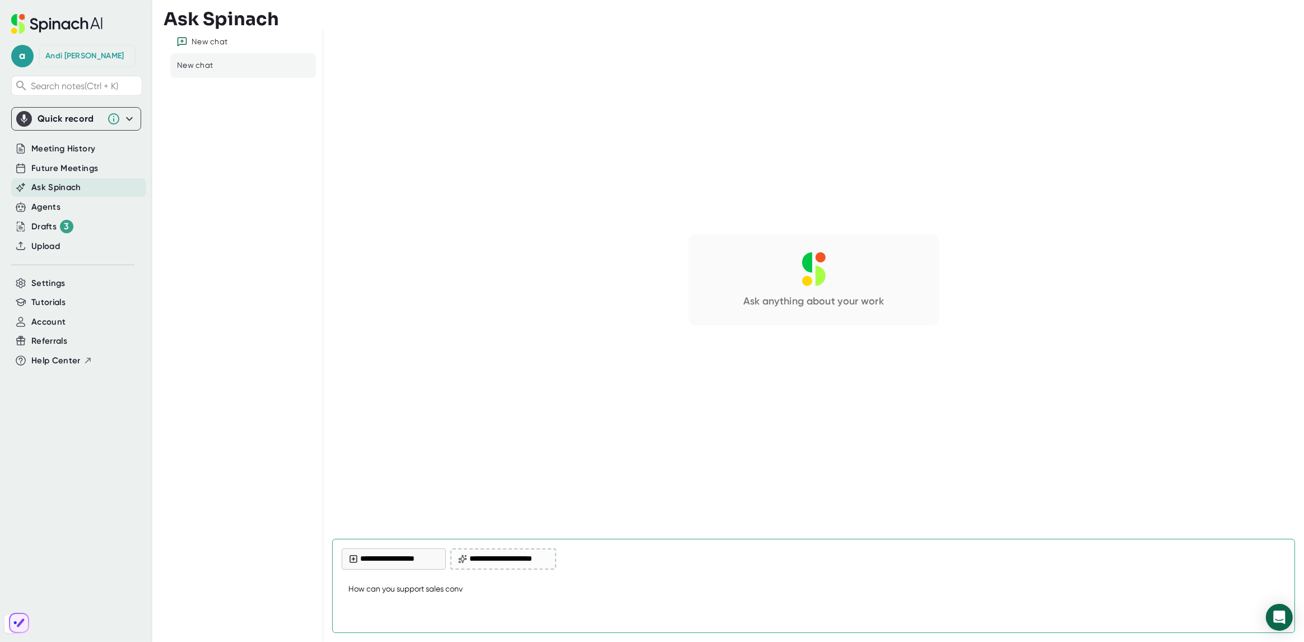
type textarea "How can you support sales conve"
type textarea "x"
type textarea "How can you support sales conver"
type textarea "x"
type textarea "How can you support sales convers"
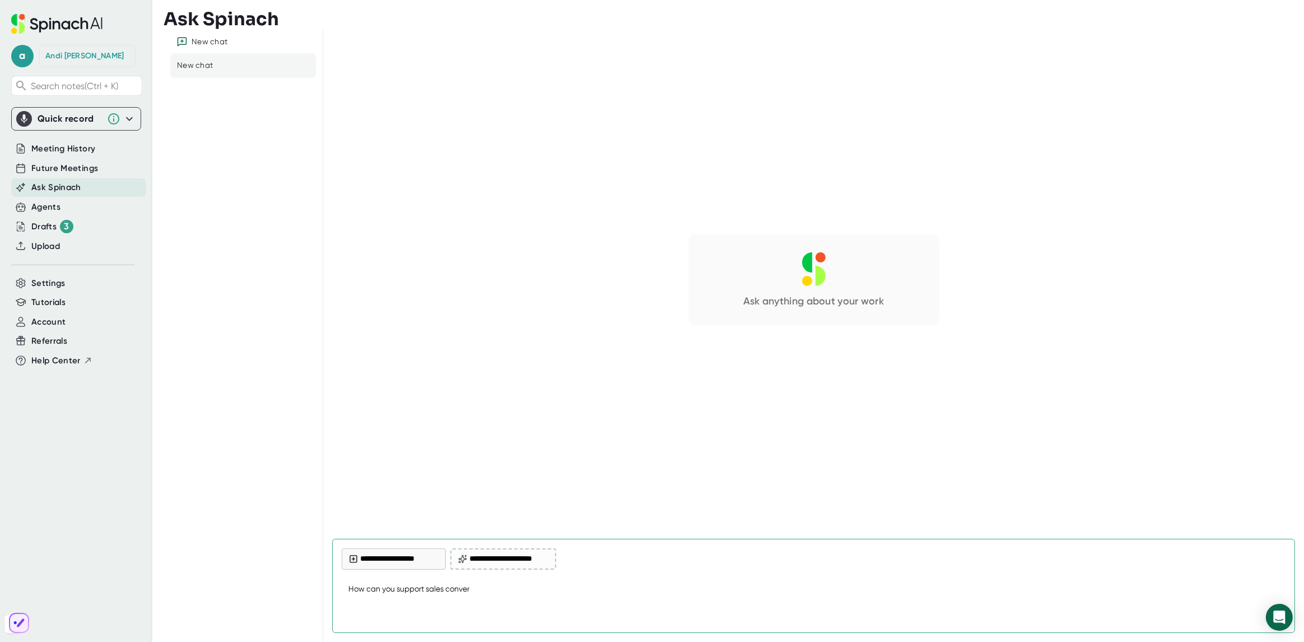
type textarea "x"
type textarea "How can you support sales conversa"
type textarea "x"
type textarea "How can you support sales conversat"
type textarea "x"
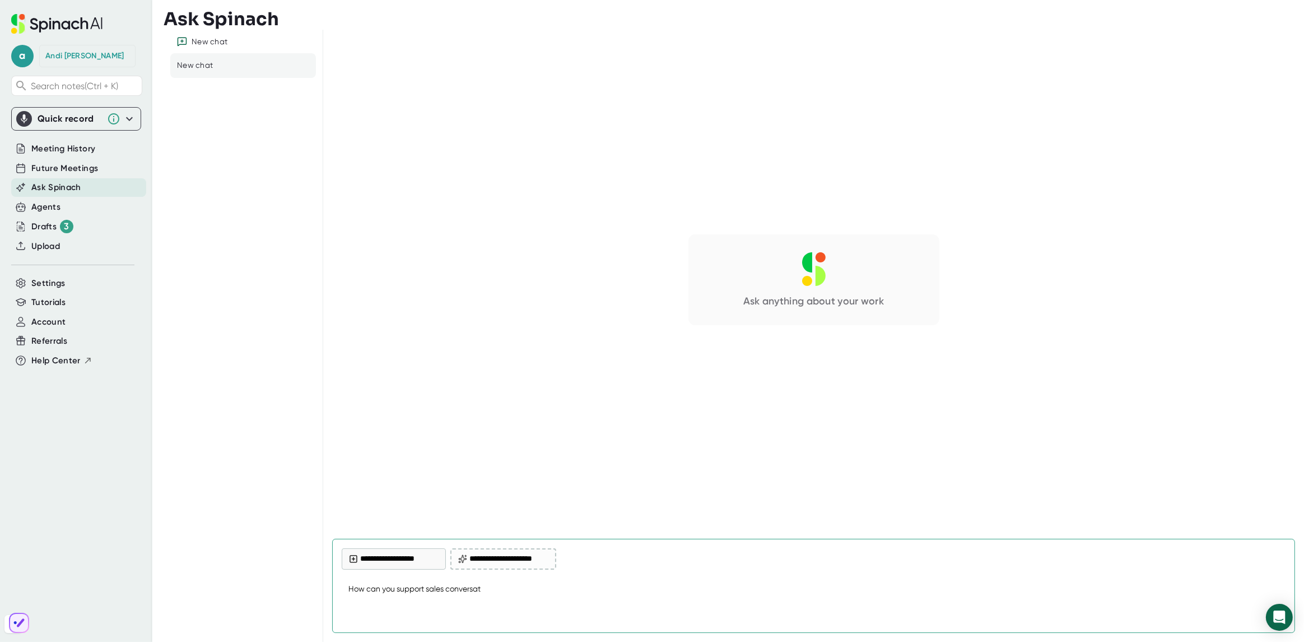
type textarea "How can you support sales conversati"
type textarea "x"
type textarea "How can you support sales conversatio"
type textarea "x"
type textarea "How can you support sales conversation"
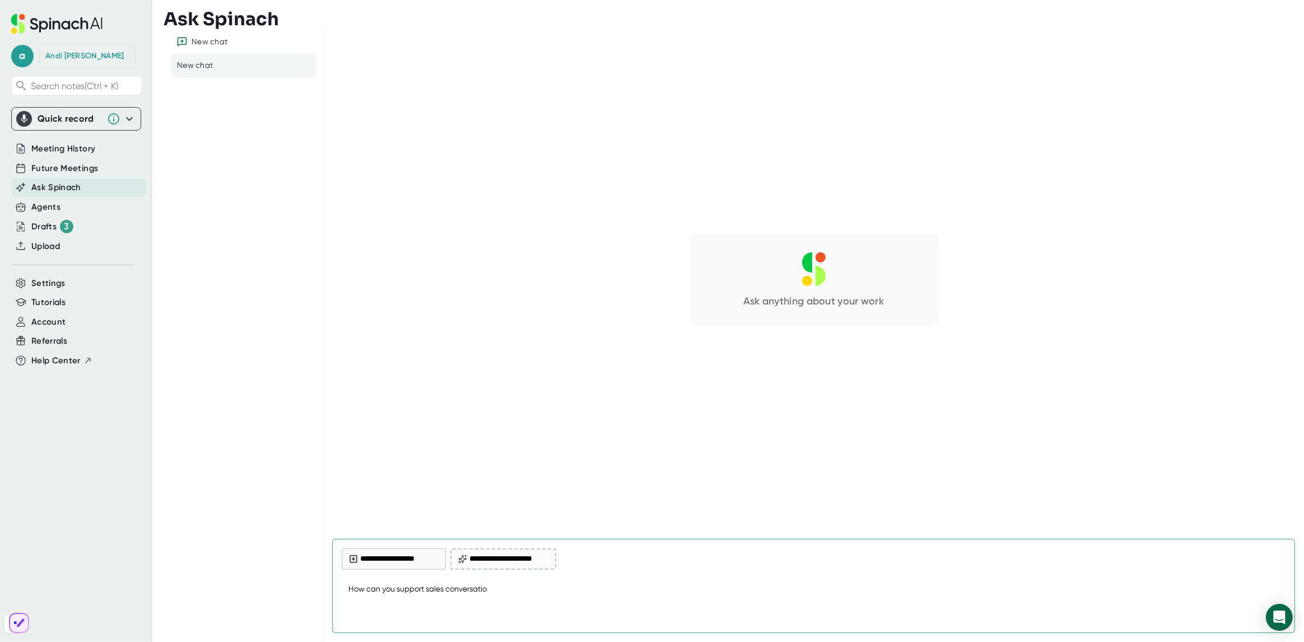
type textarea "x"
type textarea "How can you support sales conversations"
type textarea "x"
type textarea "How can you support sales conversations"
type textarea "x"
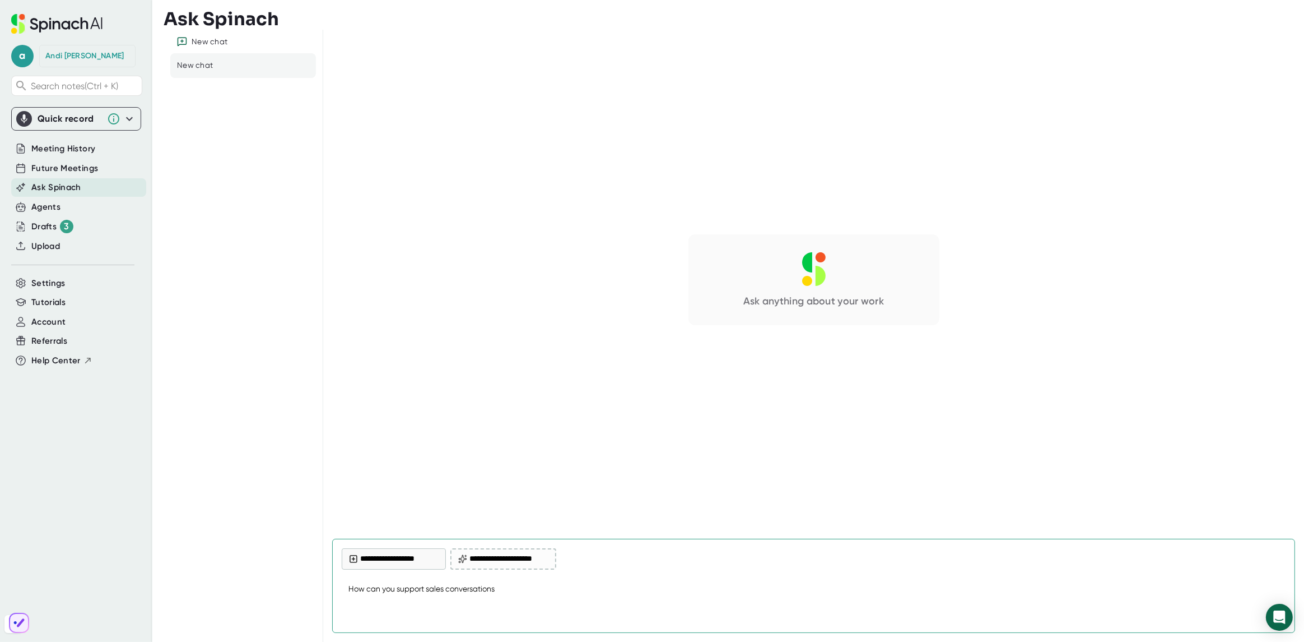
type textarea "How can you support sales conversations"
type textarea "x"
type textarea "How can you support sales conversations?"
type textarea "x"
type textarea "How can you support sales conversations?"
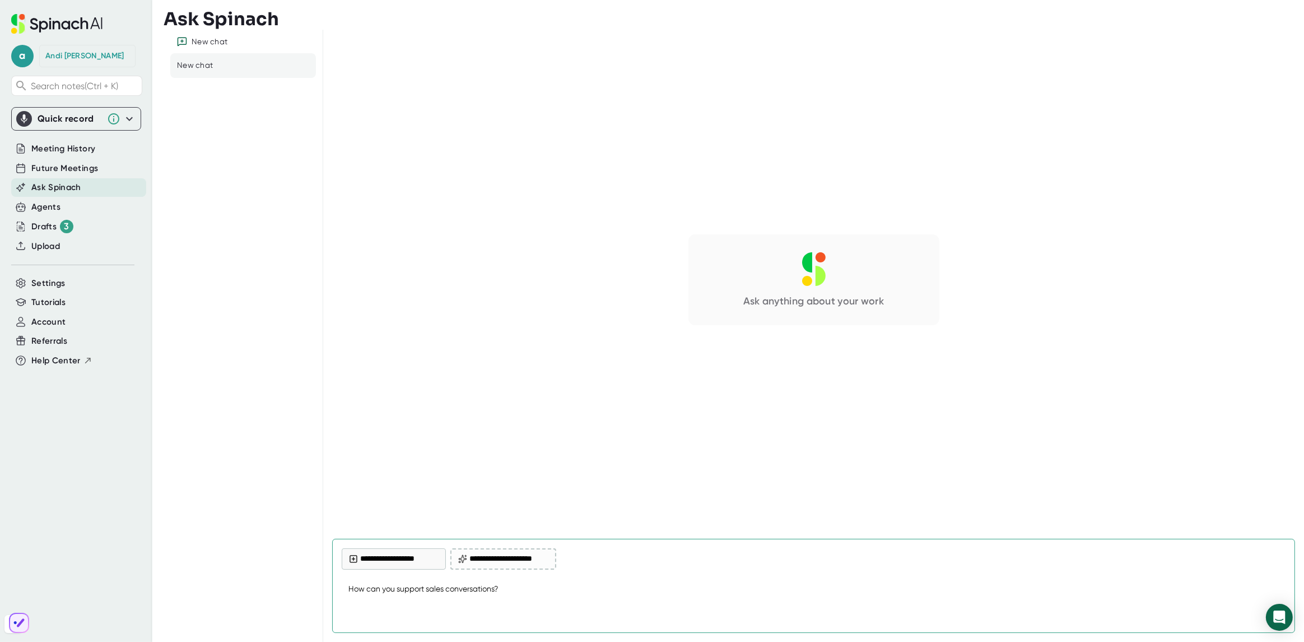
type textarea "x"
type textarea "How can you support sales conversations? I"
type textarea "x"
type textarea "How can you support sales conversations? I'"
type textarea "x"
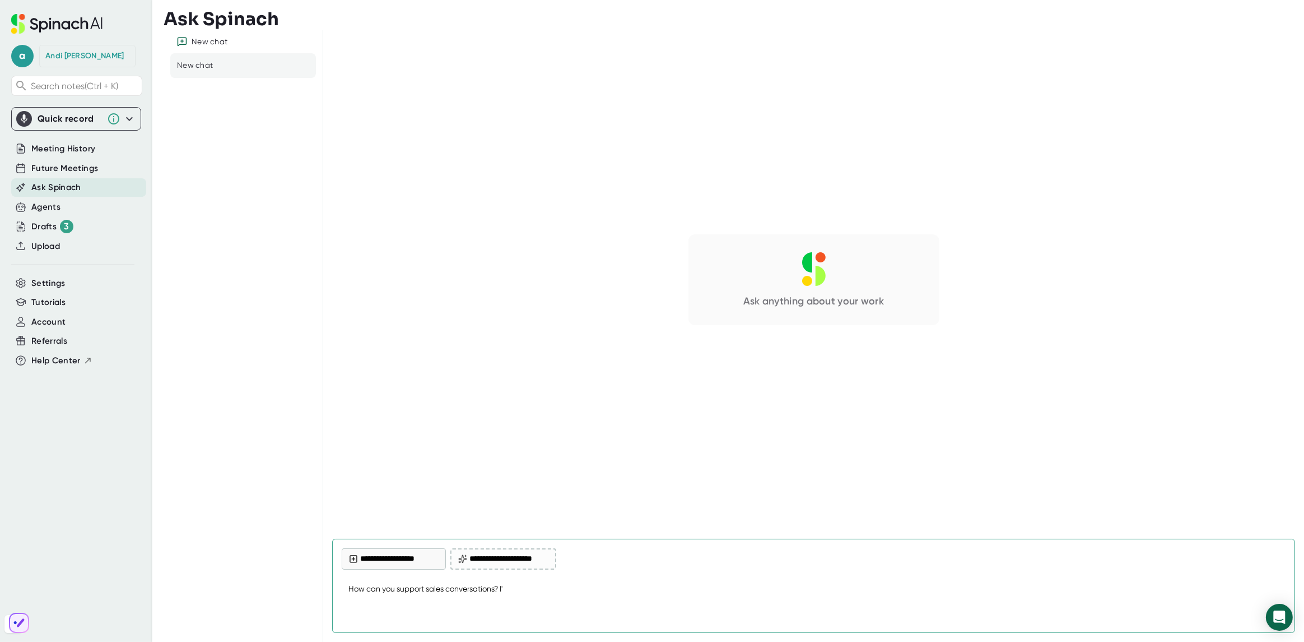
type textarea "How can you support sales conversations? I'd"
type textarea "x"
type textarea "How can you support sales conversations? I'd"
type textarea "x"
type textarea "How can you support sales conversations? I'd l"
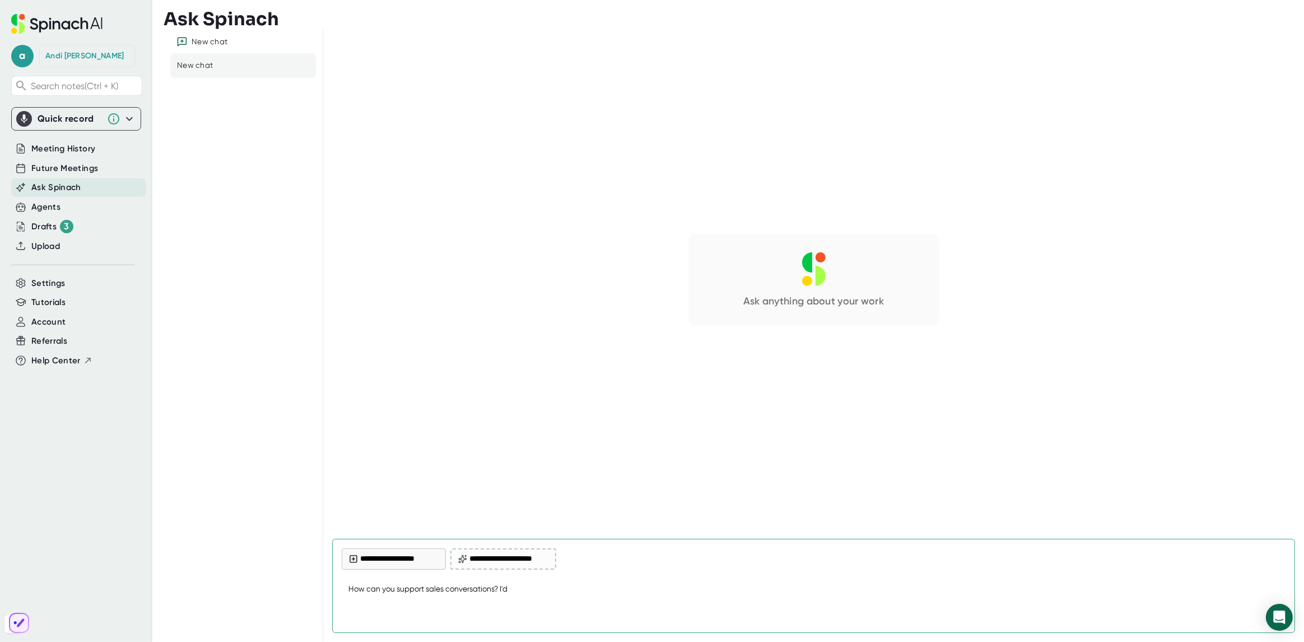
type textarea "x"
type textarea "How can you support sales conversations? I'd li"
type textarea "x"
type textarea "How can you support sales conversations? I'd lik"
type textarea "x"
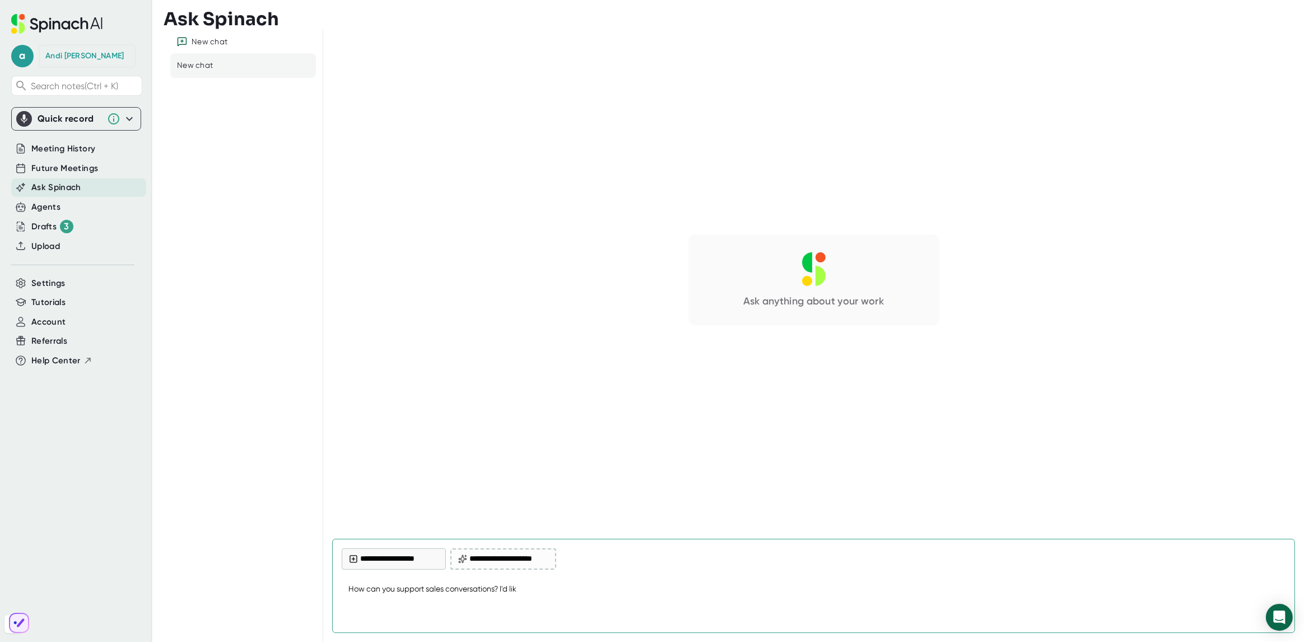
type textarea "How can you support sales conversations? I'd like"
type textarea "x"
type textarea "How can you support sales conversations? I'd like"
type textarea "x"
type textarea "How can you support sales conversations? I'd like t"
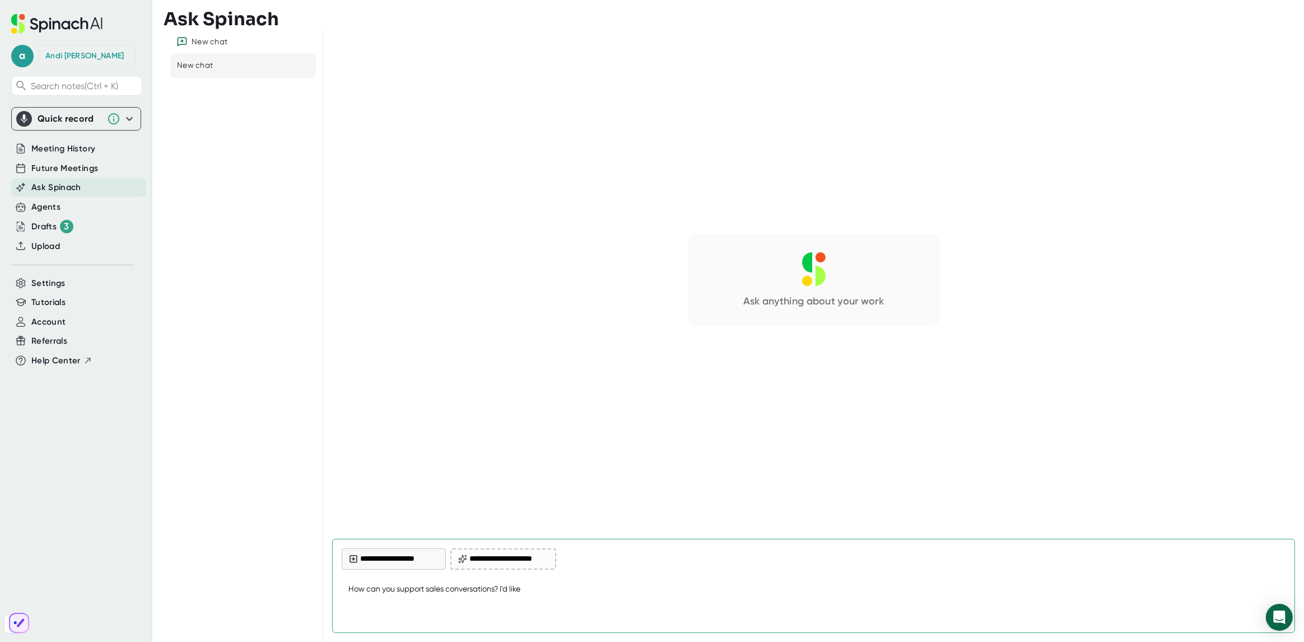
type textarea "x"
type textarea "How can you support sales conversations? I'd like to"
type textarea "x"
type textarea "How can you support sales conversations? I'd like to"
type textarea "x"
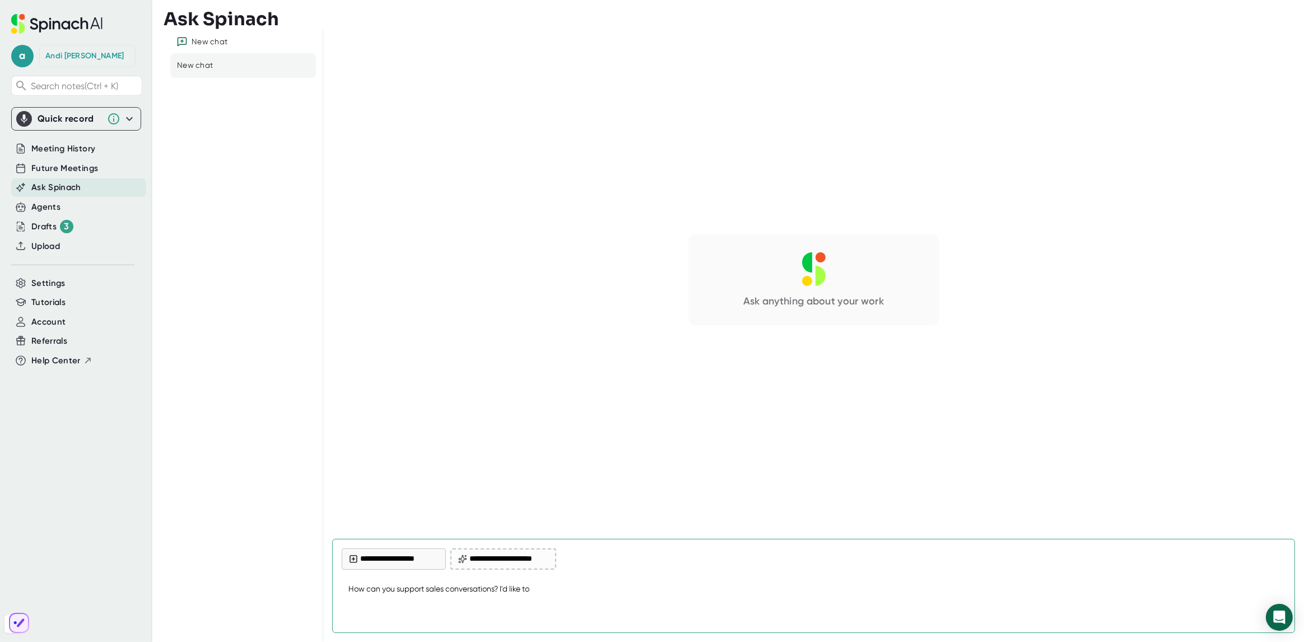
type textarea "How can you support sales conversations? I'd like to b"
type textarea "x"
type textarea "How can you support sales conversations? I'd like to be"
type textarea "x"
type textarea "How can you support sales conversations? I'd like to be"
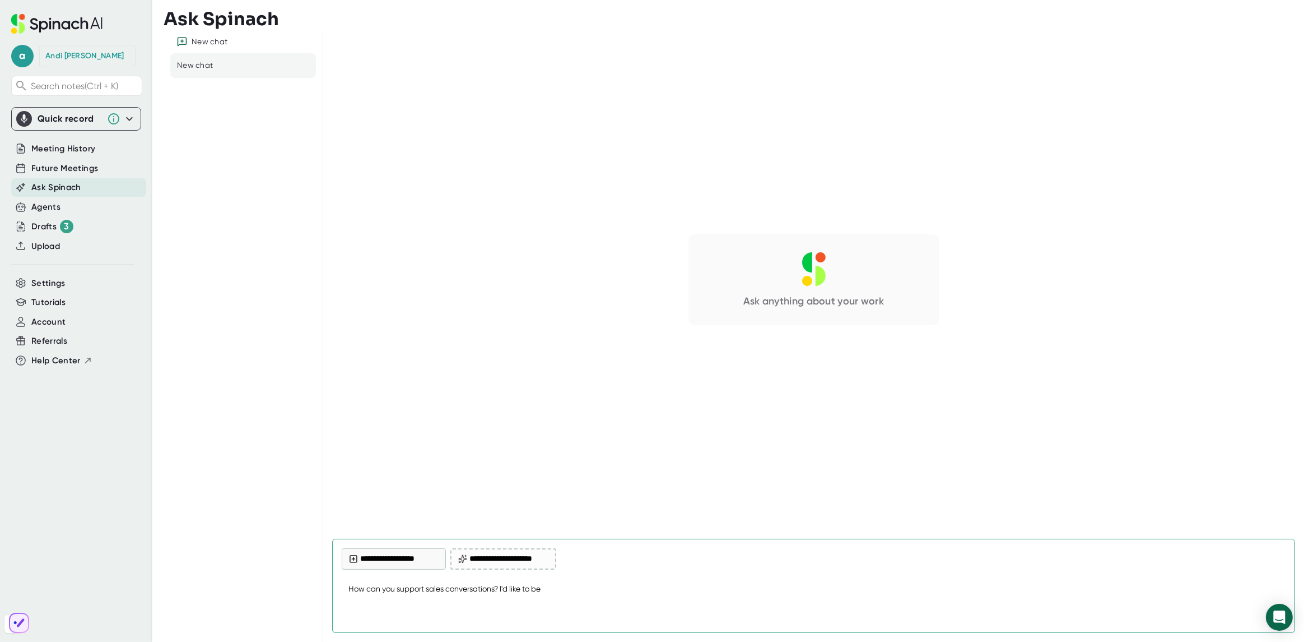
type textarea "x"
type textarea "How can you support sales conversations? I'd like to be a"
type textarea "x"
type textarea "How can you support sales conversations? I'd like to be ab"
type textarea "x"
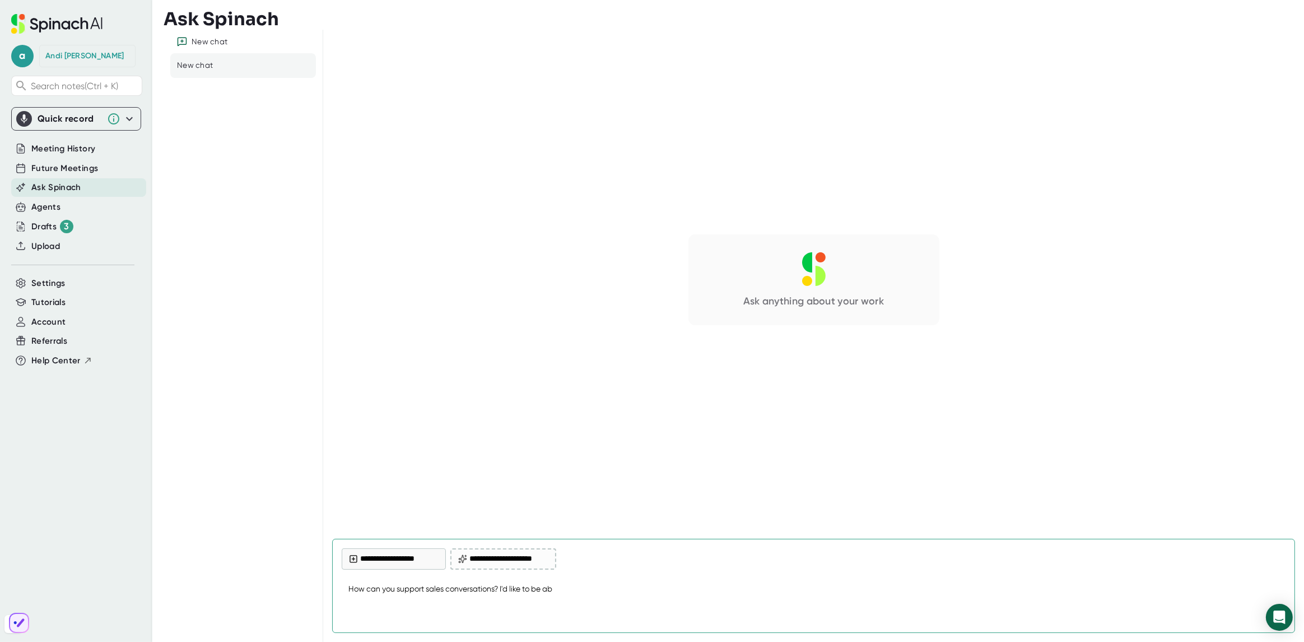
type textarea "How can you support sales conversations? I'd like to be abl"
type textarea "x"
type textarea "How can you support sales conversations? I'd like to be able"
type textarea "x"
type textarea "How can you support sales conversations? I'd like to be able"
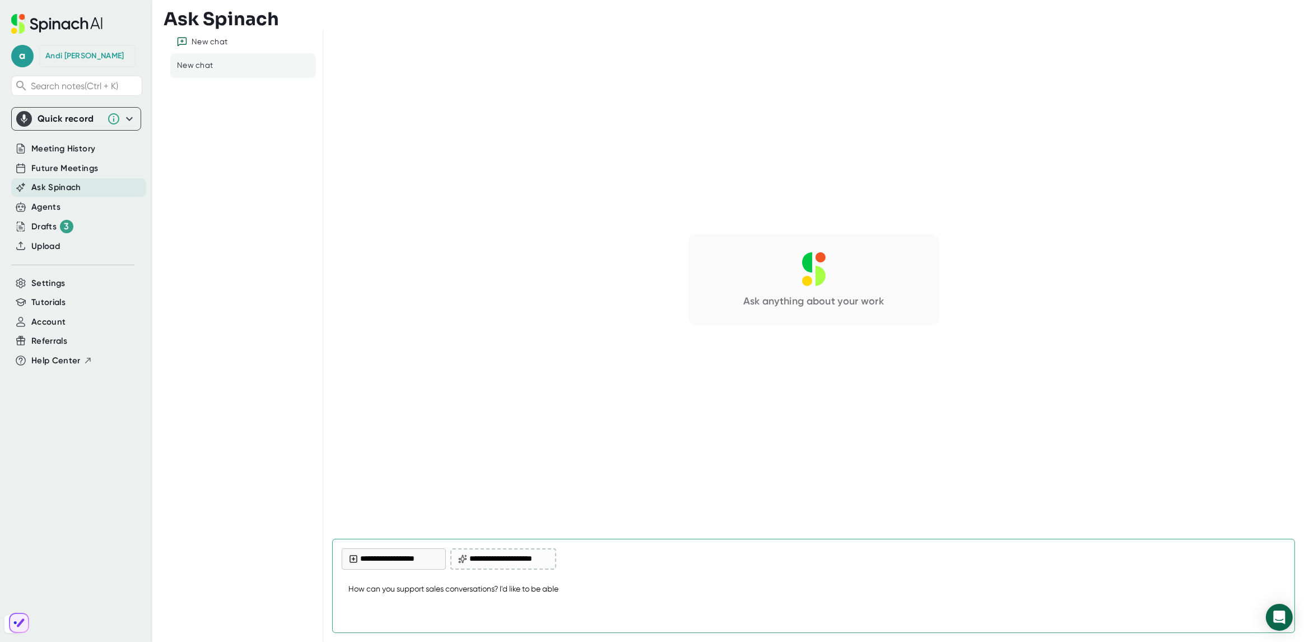
type textarea "x"
type textarea "How can you support sales conversations? I'd like to be able t"
type textarea "x"
type textarea "How can you support sales conversations? I'd like to be able to"
type textarea "x"
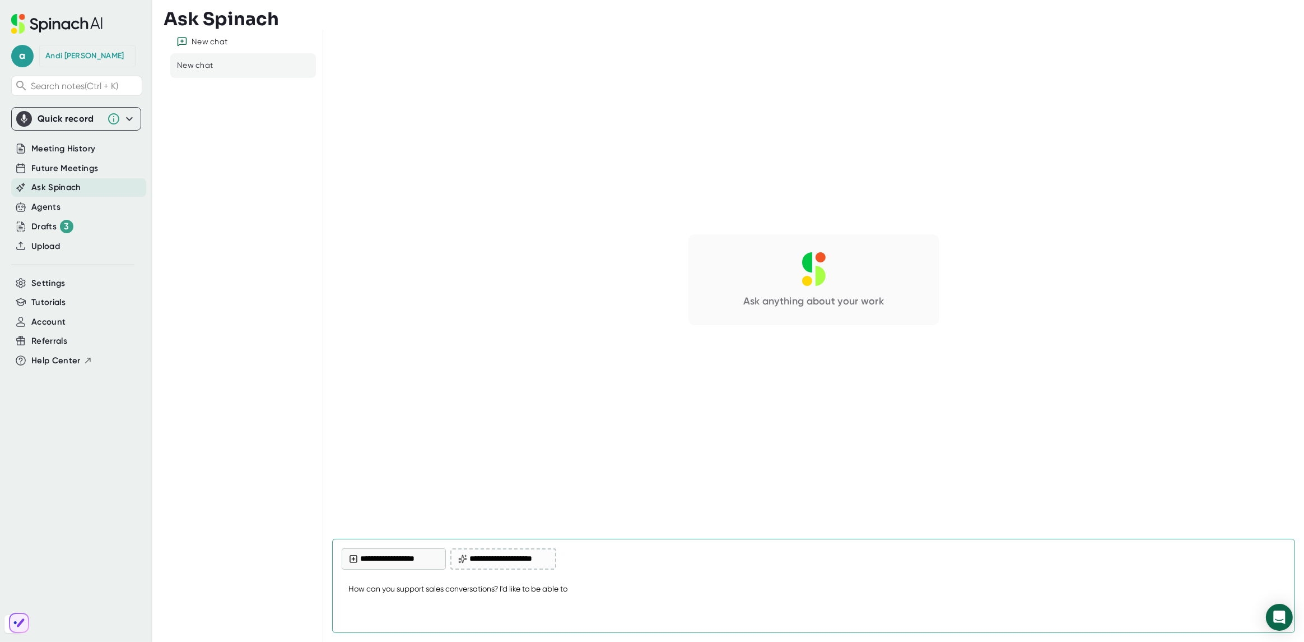
type textarea "How can you support sales conversations? I'd like to be able to"
type textarea "x"
type textarea "How can you support sales conversations? I'd like to be able to s"
type textarea "x"
type textarea "How can you support sales conversations? I'd like to be able to su"
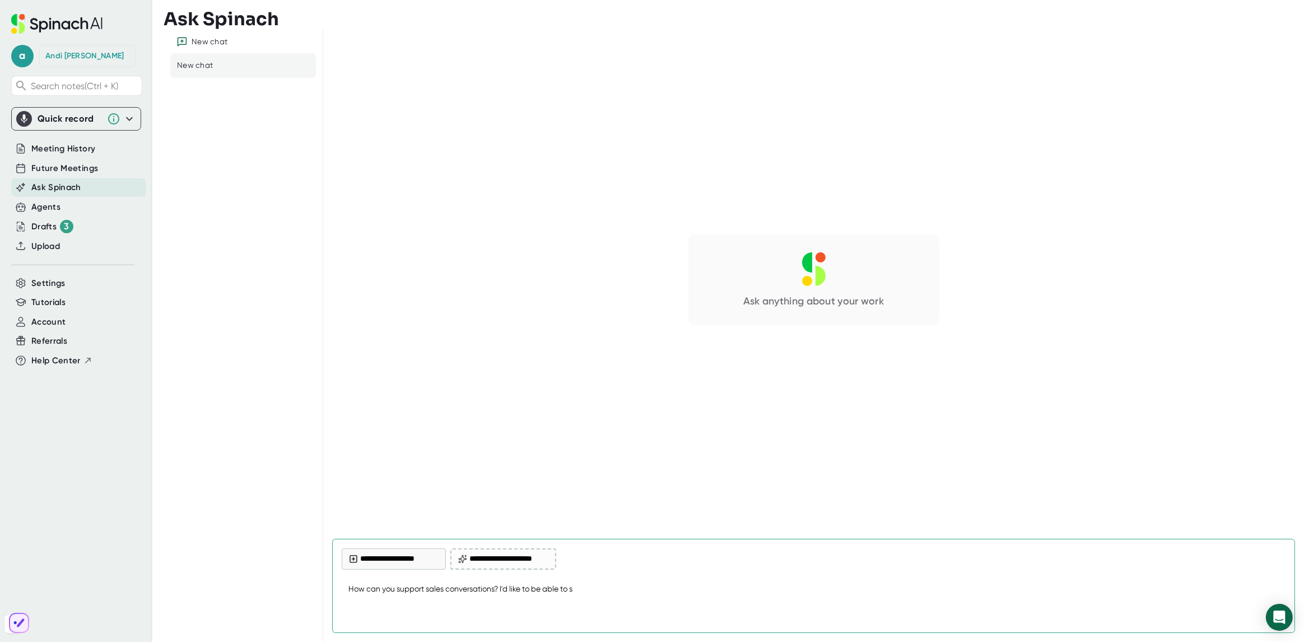
type textarea "x"
type textarea "How can you support sales conversations? I'd like to be able to sum"
type textarea "x"
type textarea "How can you support sales conversations? I'd like to be able to summ"
type textarea "x"
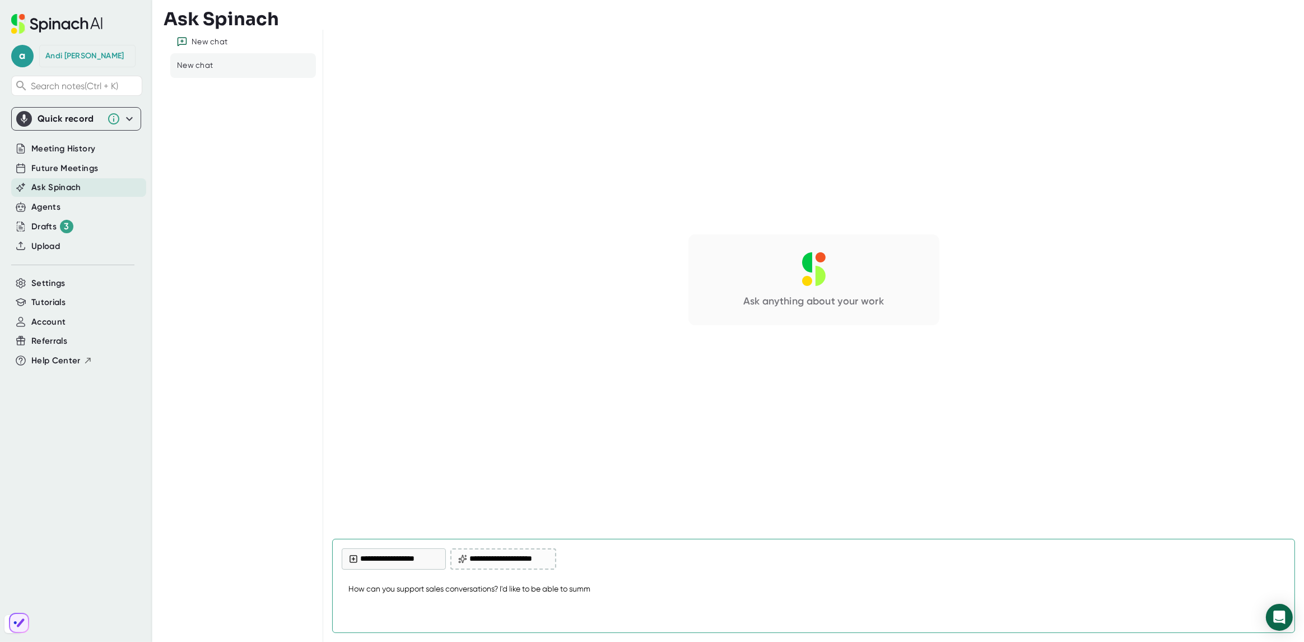
type textarea "How can you support sales conversations? I'd like to be able to summa"
type textarea "x"
type textarea "How can you support sales conversations? I'd like to be able to [PERSON_NAME]"
type textarea "x"
type textarea "How can you support sales conversations? I'd like to be able to summari"
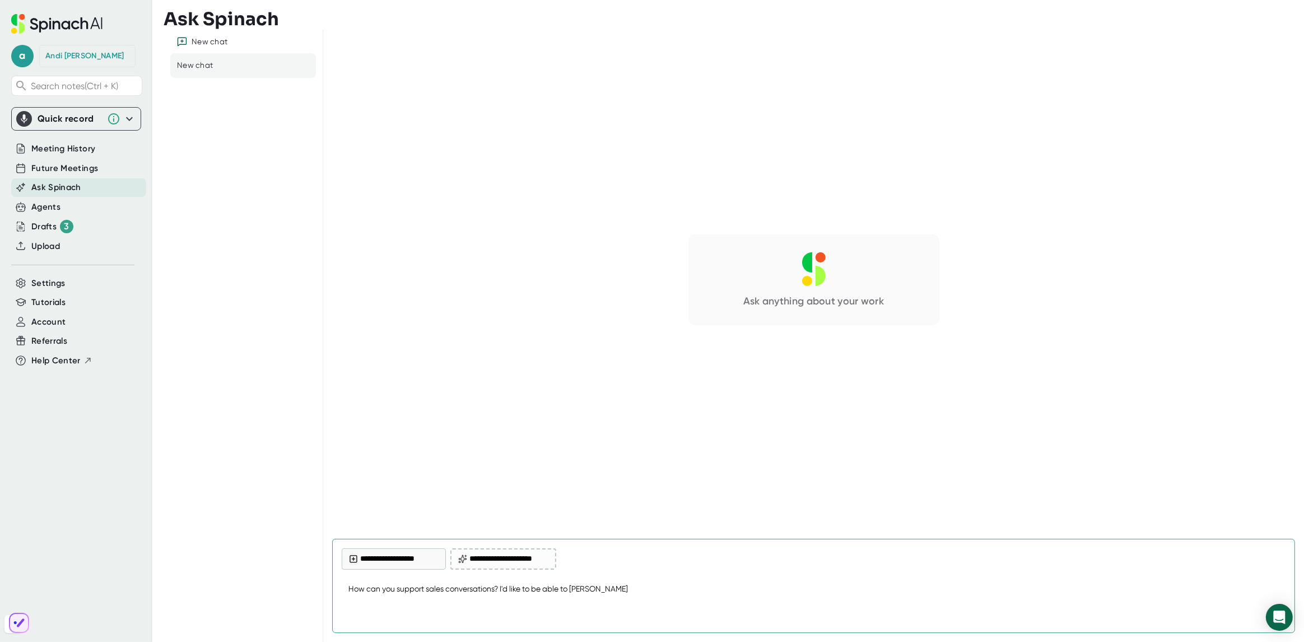
type textarea "x"
type textarea "How can you support sales conversations? I'd like to be able to summariz"
type textarea "x"
type textarea "How can you support sales conversations? I'd like to be able to summarize"
type textarea "x"
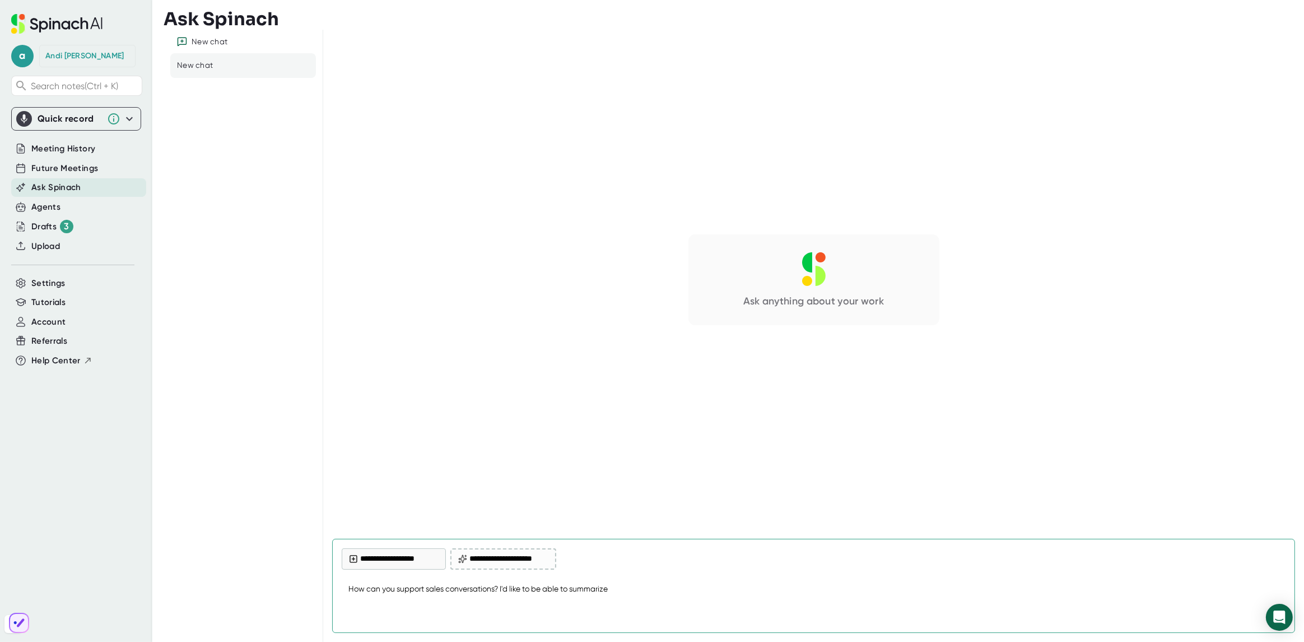
type textarea "How can you support sales conversations? I'd like to be able to summarize"
type textarea "x"
type textarea "How can you support sales conversations? I'd like to be able to summarize c"
type textarea "x"
type textarea "How can you support sales conversations? I'd like to be able to summarize ca"
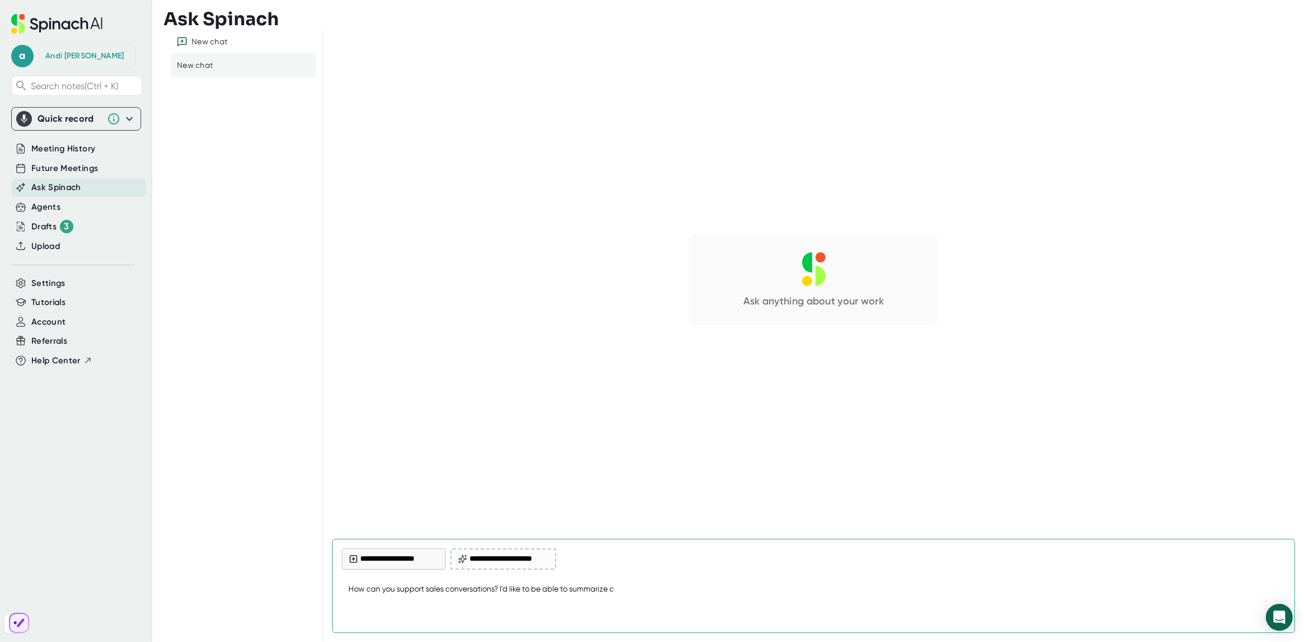
type textarea "x"
type textarea "How can you support sales conversations? I'd like to be able to summarize cal"
type textarea "x"
type textarea "How can you support sales conversations? I'd like to be able to summarize call"
type textarea "x"
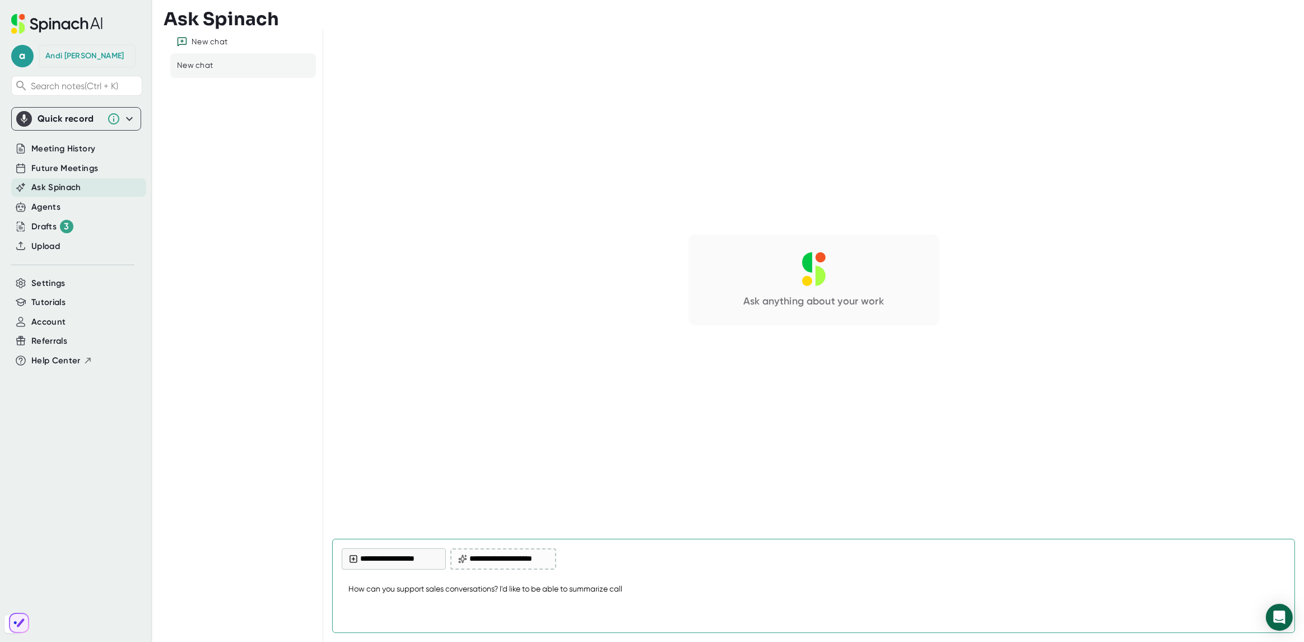
type textarea "How can you support sales conversations? I'd like to be able to summarize calls"
type textarea "x"
type textarea "How can you support sales conversations? I'd like to be able to summarize calls"
type textarea "x"
type textarea "How can you support sales conversations? I'd like to be able to summarize calls…"
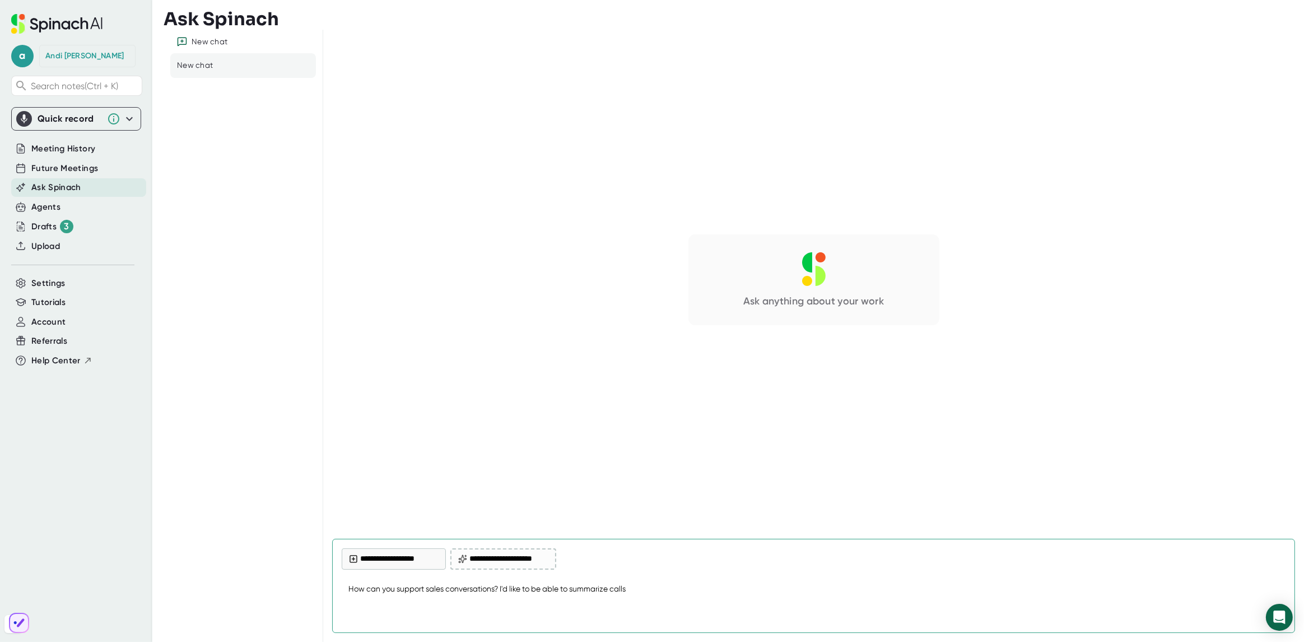
type textarea "x"
type textarea "How can you support sales conversations? I'd like to be able to summarize calls…"
type textarea "x"
type textarea "How can you support sales conversations? I'd like to be able to summarize calls…"
type textarea "x"
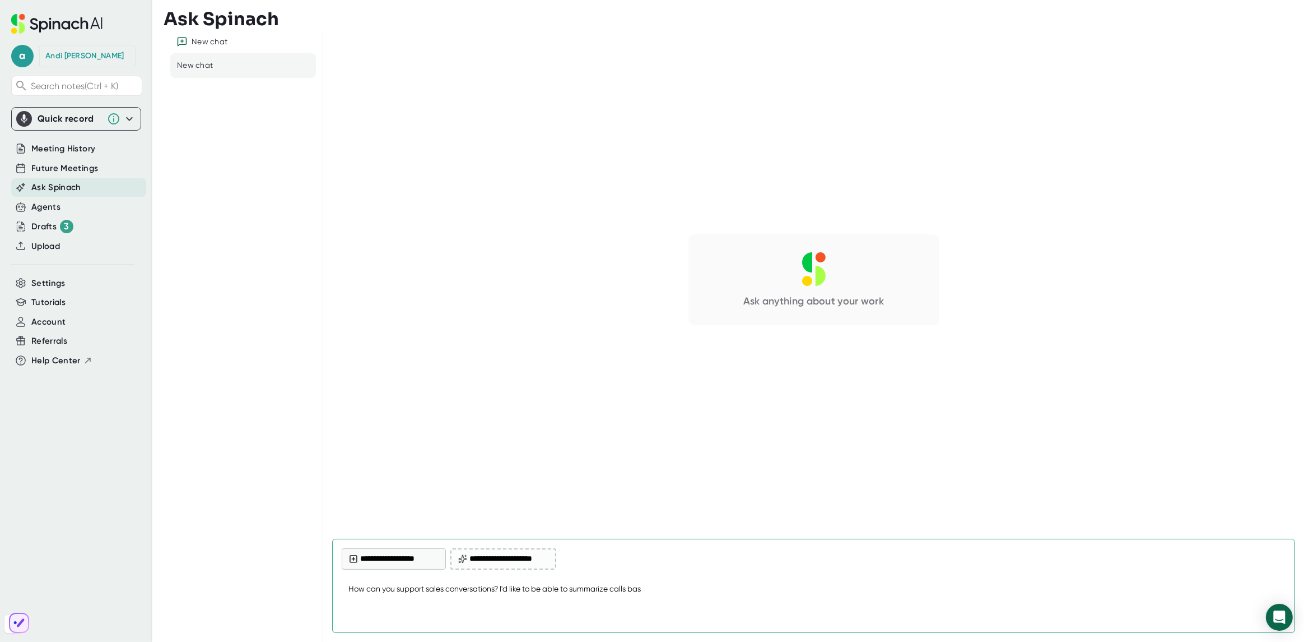
type textarea "How can you support sales conversations? I'd like to be able to summarize calls…"
click at [944, 579] on textarea "How can you support sales conversations? I'd like to be able to summarize calls…" at bounding box center [814, 589] width 944 height 27
click at [982, 579] on icon "Open Intercom Messenger" at bounding box center [1279, 617] width 13 height 15
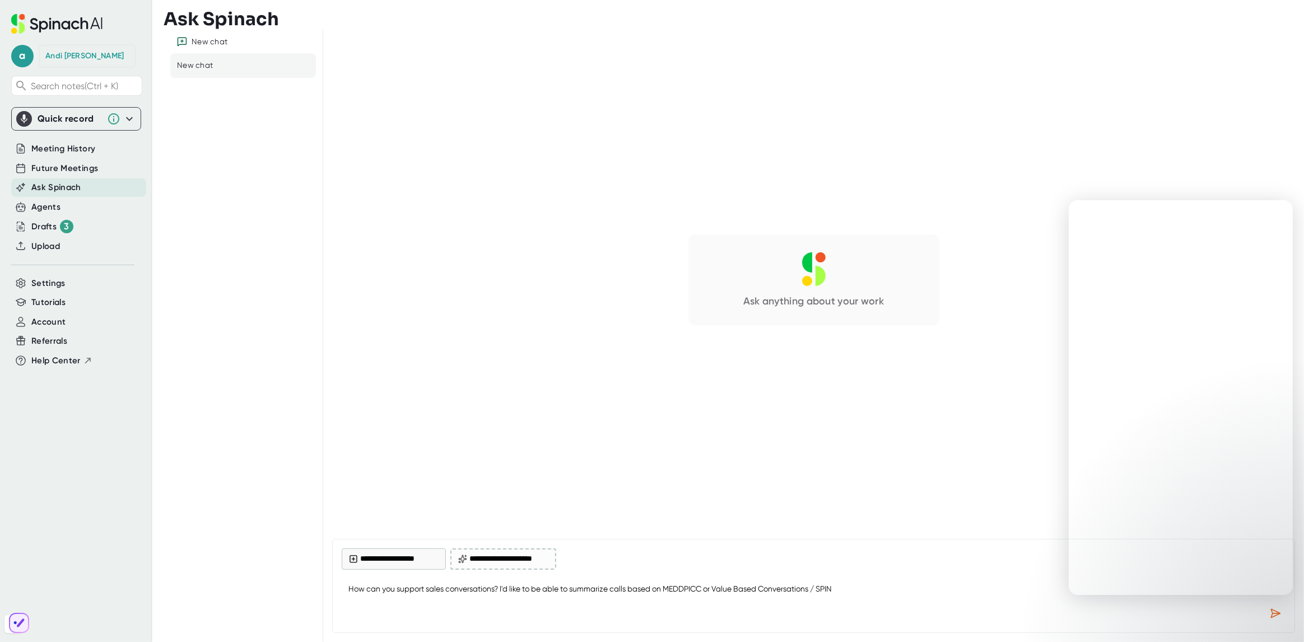
click at [904, 579] on textarea "How can you support sales conversations? I'd like to be able to summarize calls…" at bounding box center [814, 589] width 944 height 27
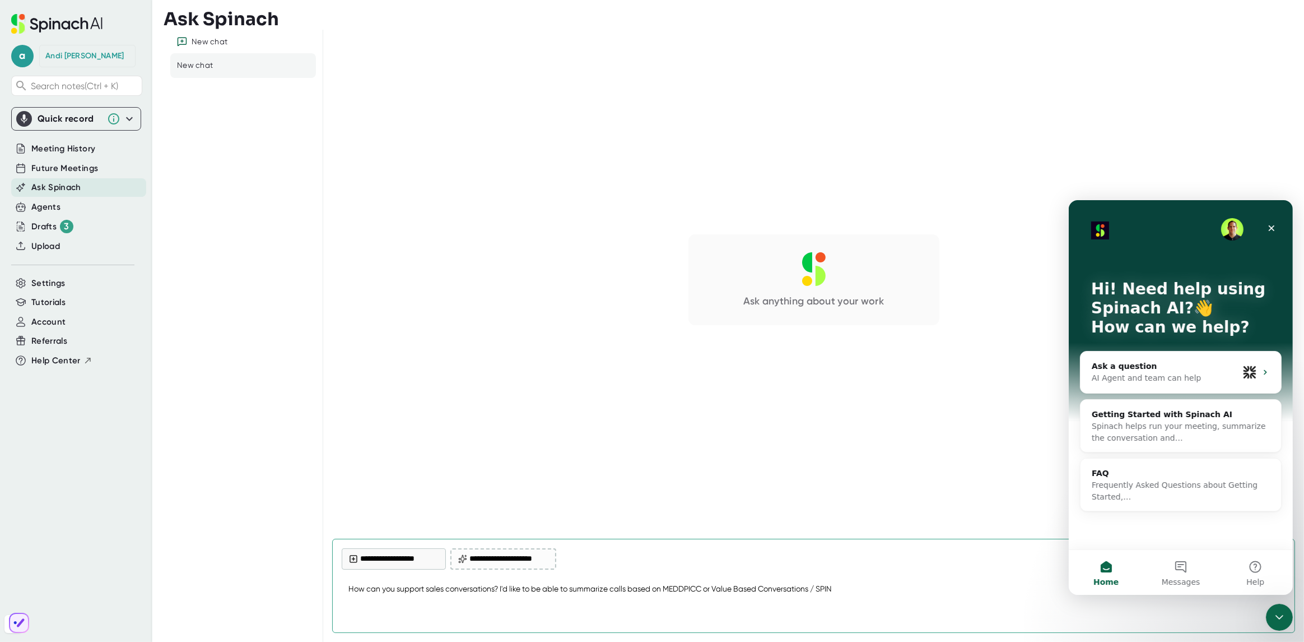
click at [853, 579] on textarea "How can you support sales conversations? I'd like to be able to summarize calls…" at bounding box center [814, 589] width 944 height 27
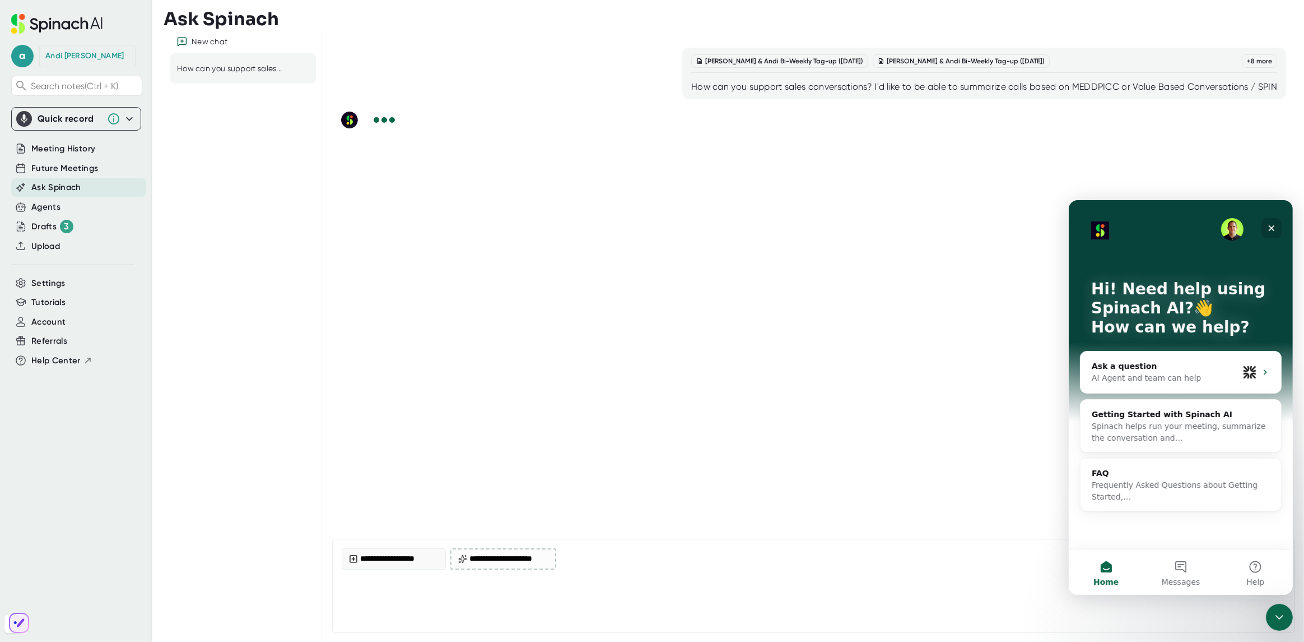
click at [982, 223] on icon "Close" at bounding box center [1271, 227] width 9 height 9
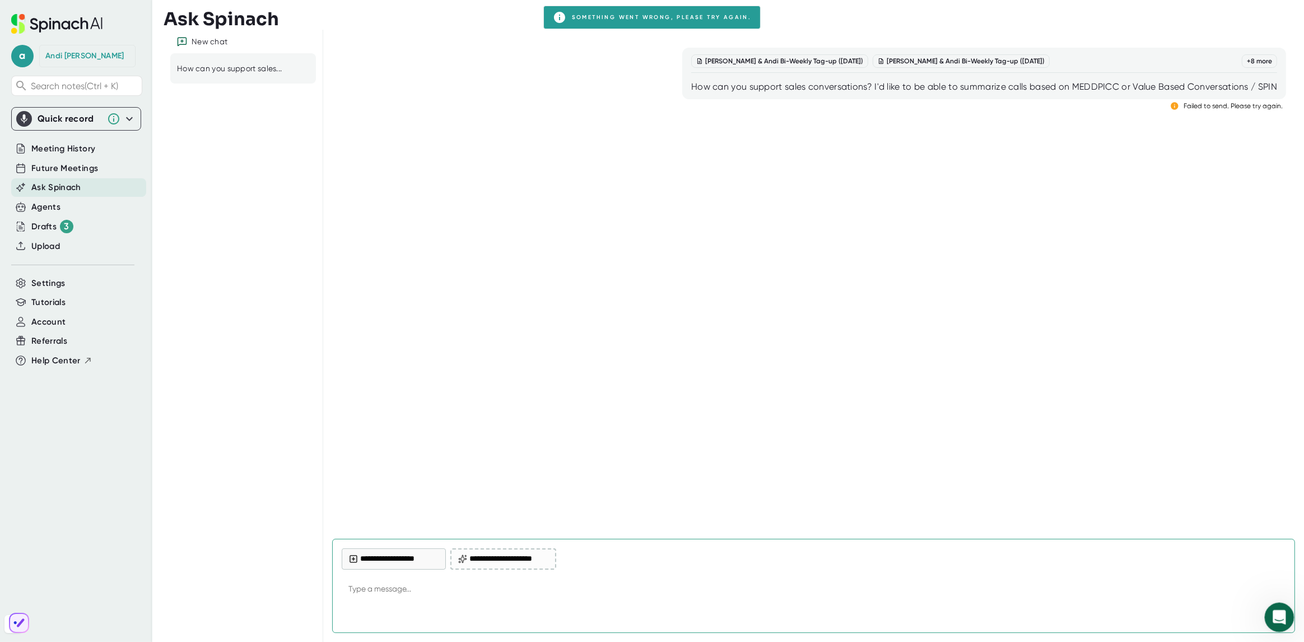
click at [982, 579] on icon "Open Intercom Messenger" at bounding box center [1278, 615] width 18 height 18
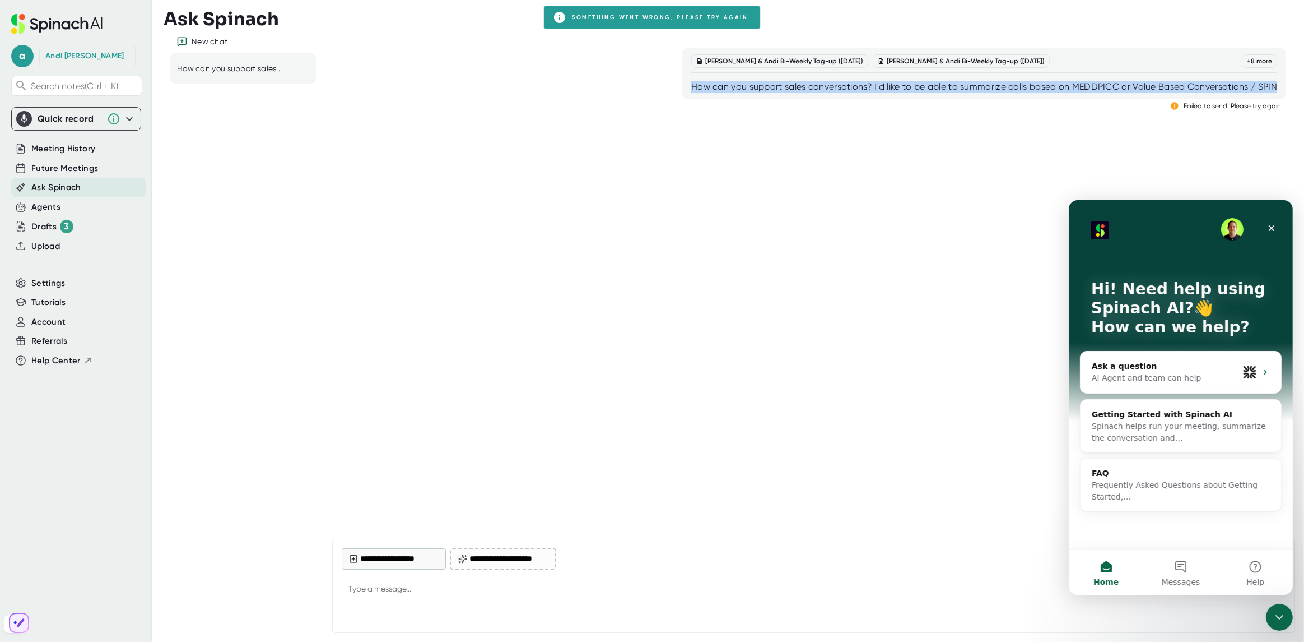
drag, startPoint x: 691, startPoint y: 85, endPoint x: 1303, endPoint y: 86, distance: 611.3
click at [982, 86] on div "[PERSON_NAME] & [PERSON_NAME] Tag-up ([DATE]) [PERSON_NAME] & [PERSON_NAME] Tag…" at bounding box center [813, 280] width 981 height 500
copy div "How can you support sales conversations? I'd like to be able to summarize calls…"
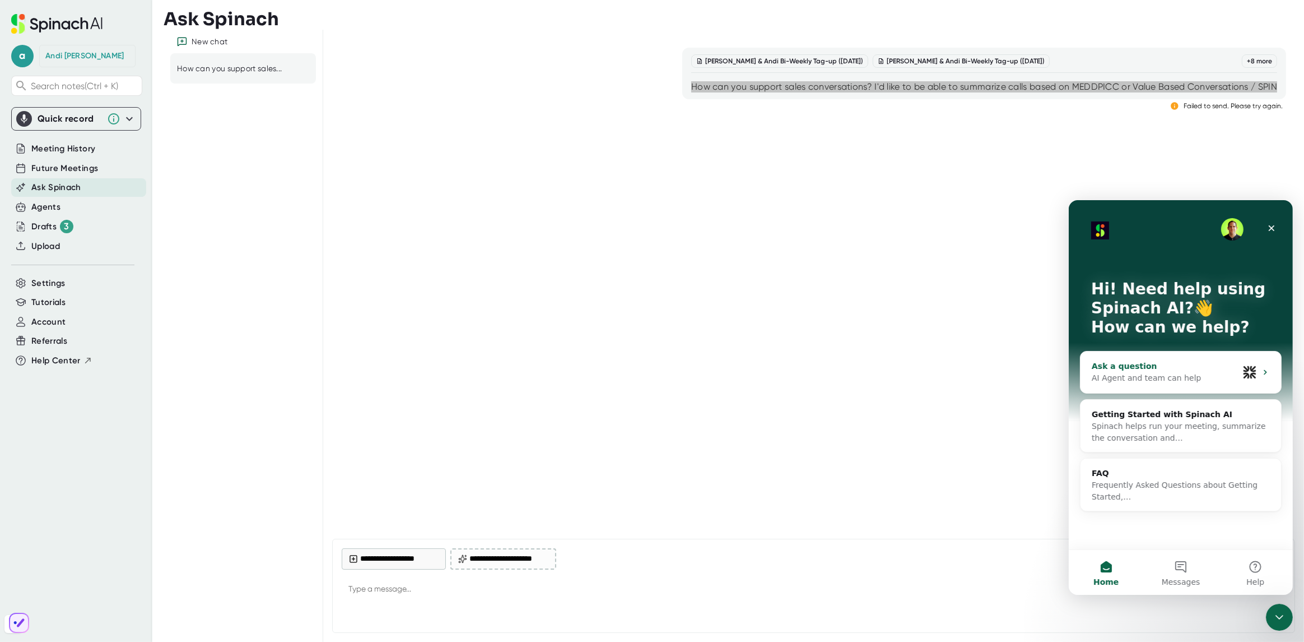
click at [982, 378] on div "AI Agent and team can help" at bounding box center [1164, 377] width 147 height 12
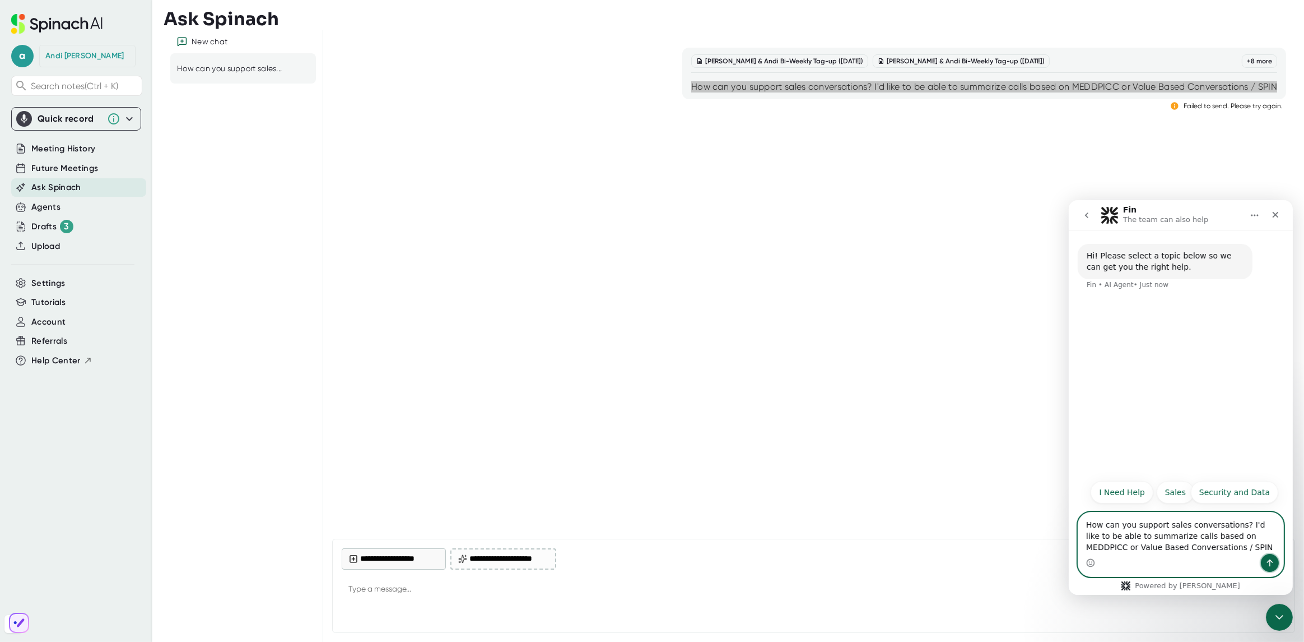
click at [982, 565] on icon "Send a message…" at bounding box center [1269, 562] width 9 height 9
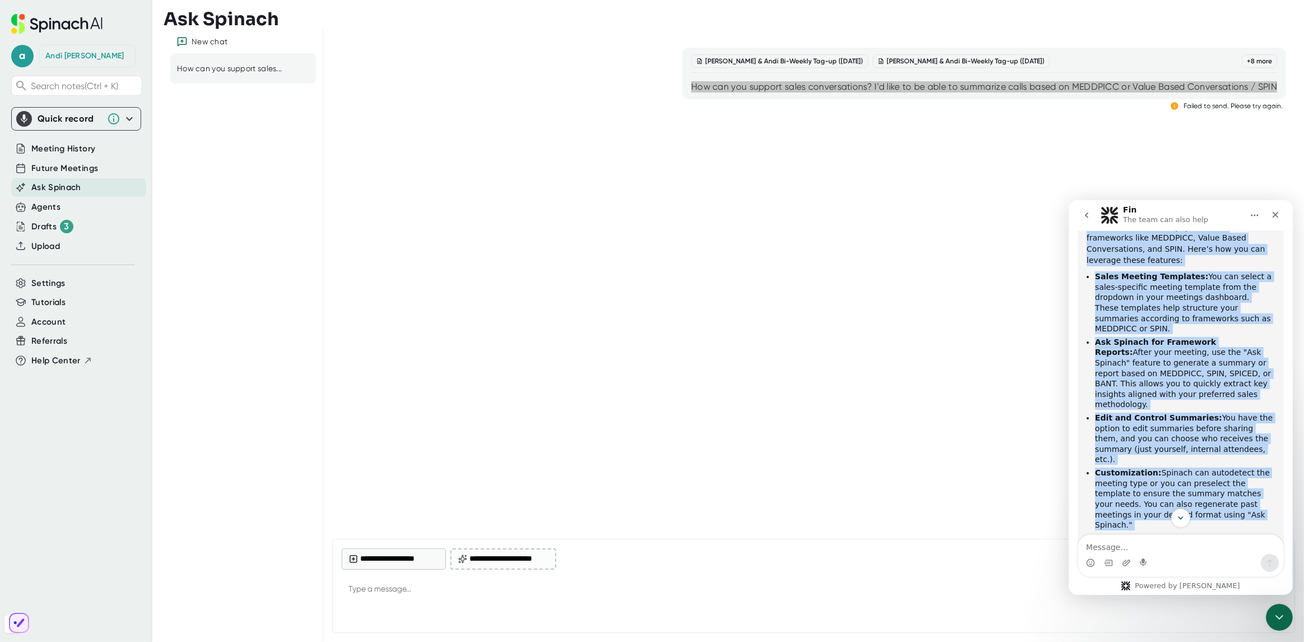
scroll to position [228, 0]
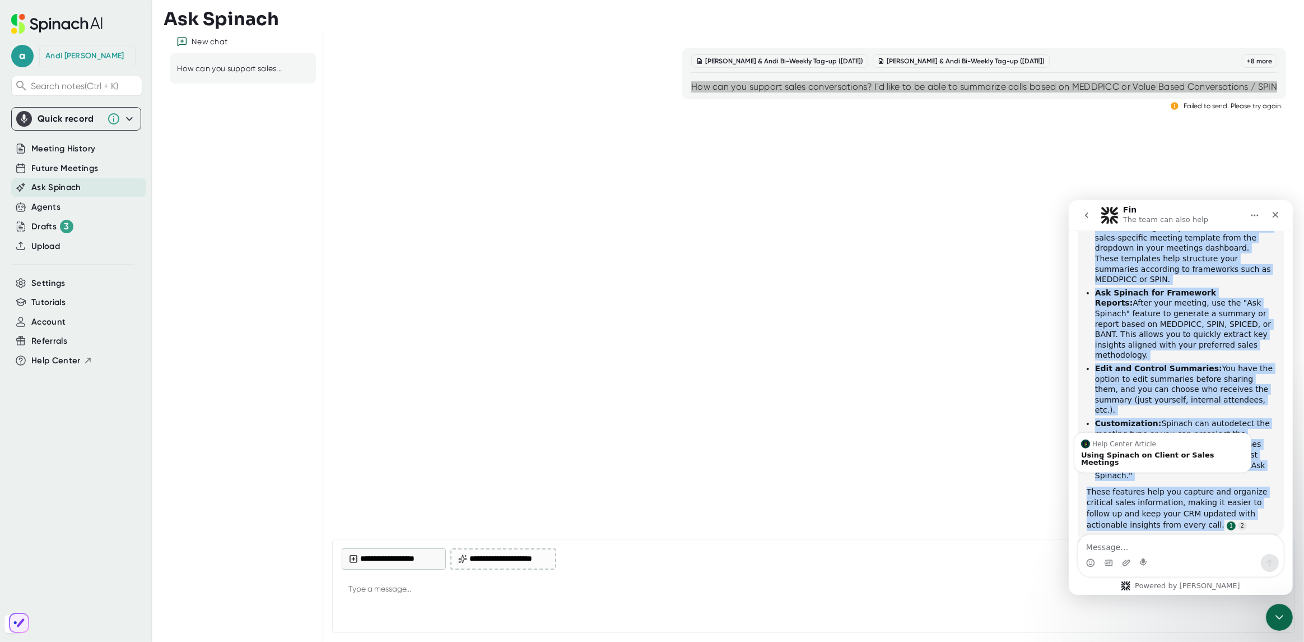
drag, startPoint x: 1087, startPoint y: 266, endPoint x: 1141, endPoint y: 480, distance: 221.4
click at [982, 480] on div "Spinach AI can support your sales conversations by providing intelligent summar…" at bounding box center [1180, 340] width 188 height 380
copy div "Loremip DO sit ametcon adip elits doeiusmodtemp in utlaboree doloremagna aliqua…"
